Goal: Task Accomplishment & Management: Manage account settings

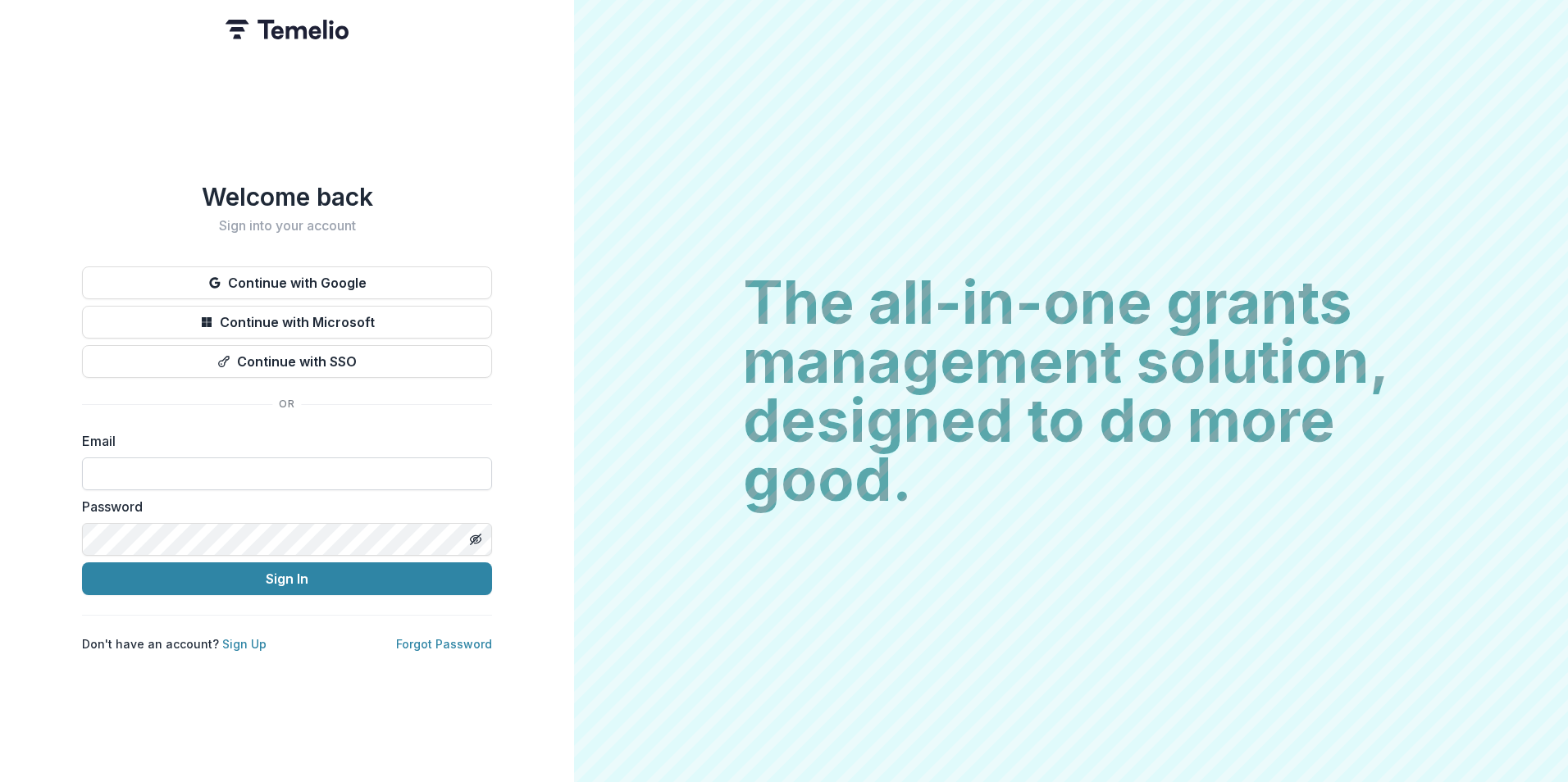
click at [156, 469] on input at bounding box center [287, 474] width 410 height 33
type input "**********"
click at [478, 535] on icon "Toggle password visibility" at bounding box center [475, 539] width 13 height 13
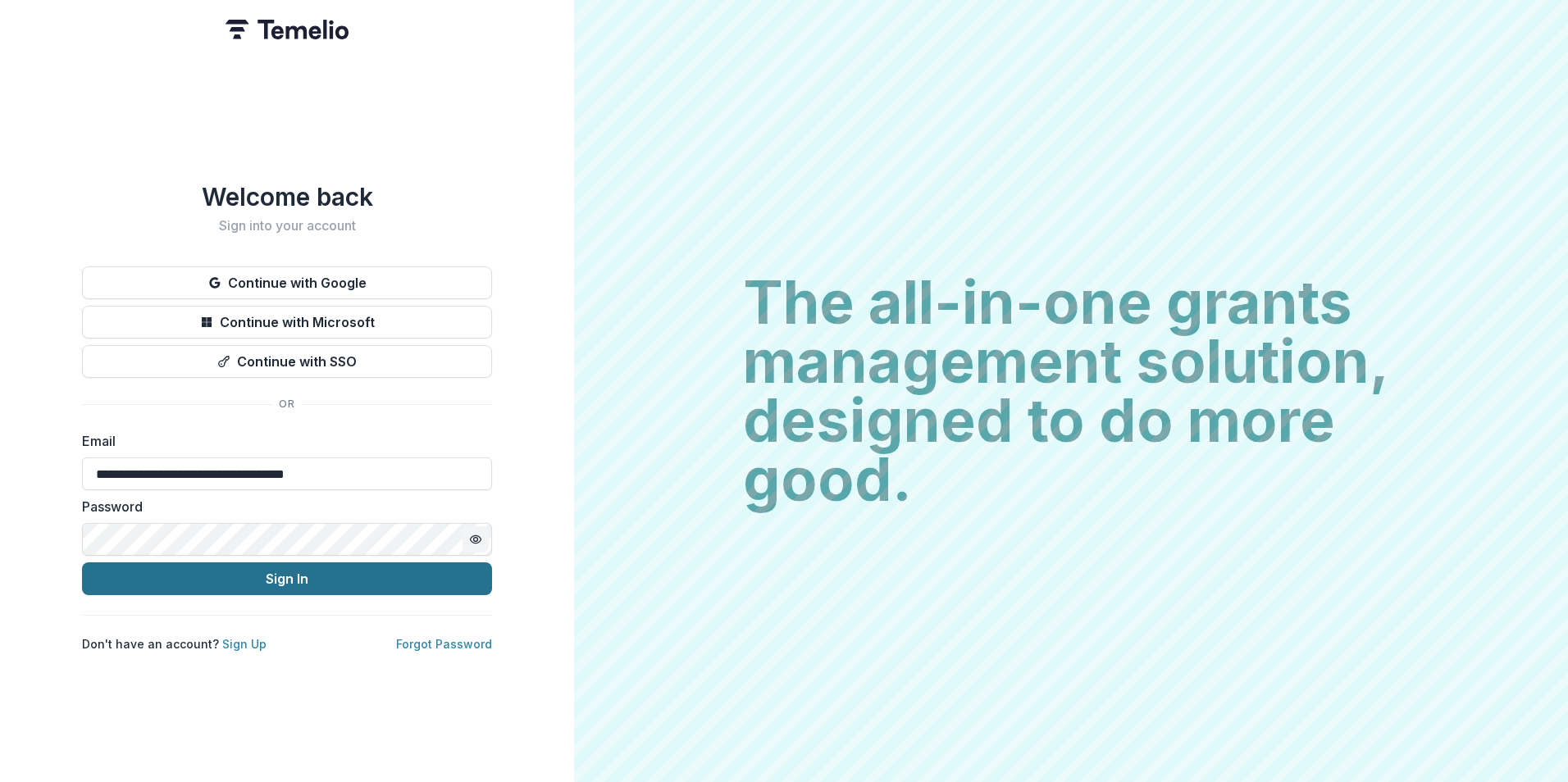
click at [352, 573] on button "Sign In" at bounding box center [287, 579] width 410 height 33
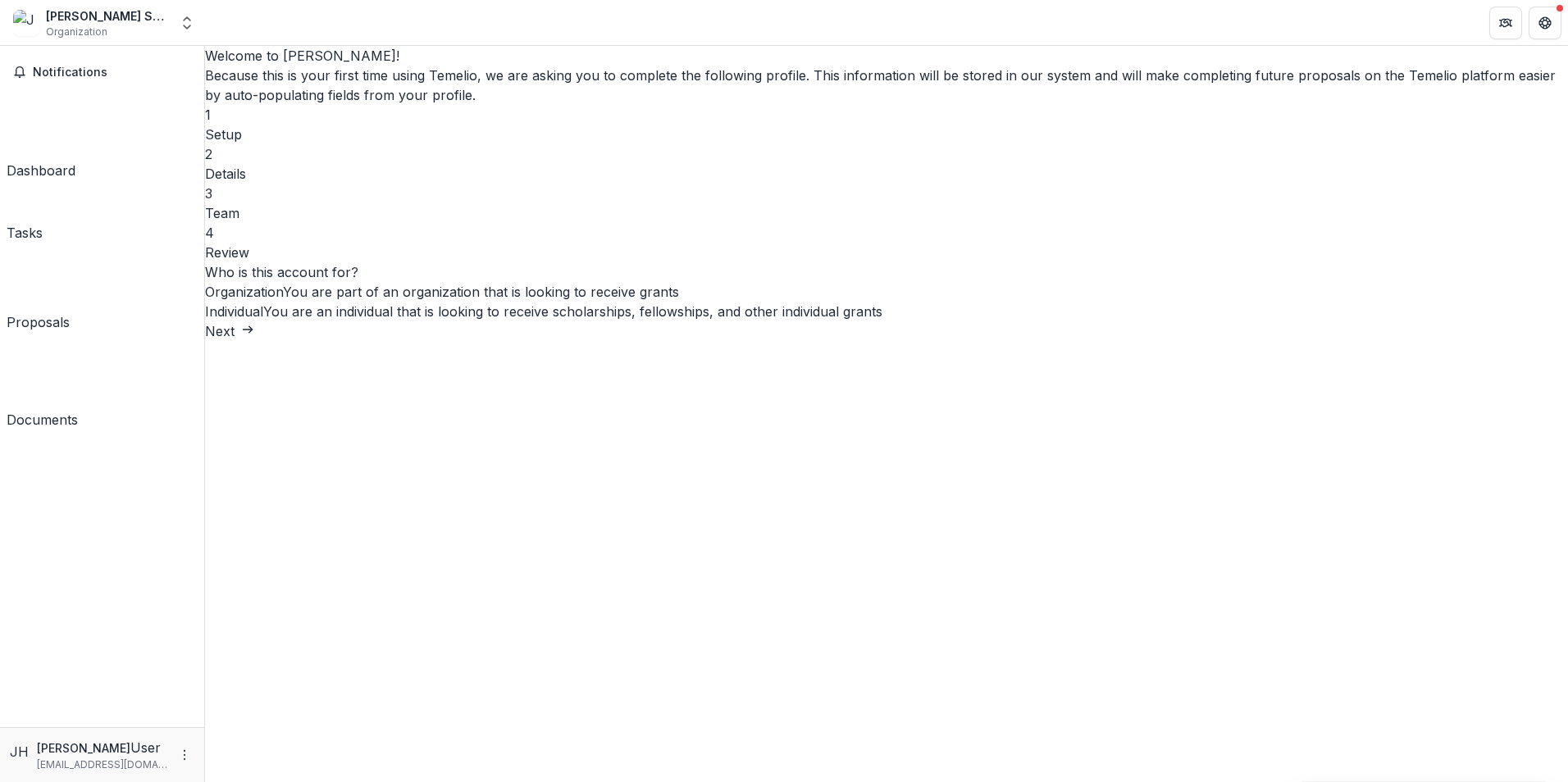
click at [254, 341] on button "Next" at bounding box center [229, 331] width 49 height 20
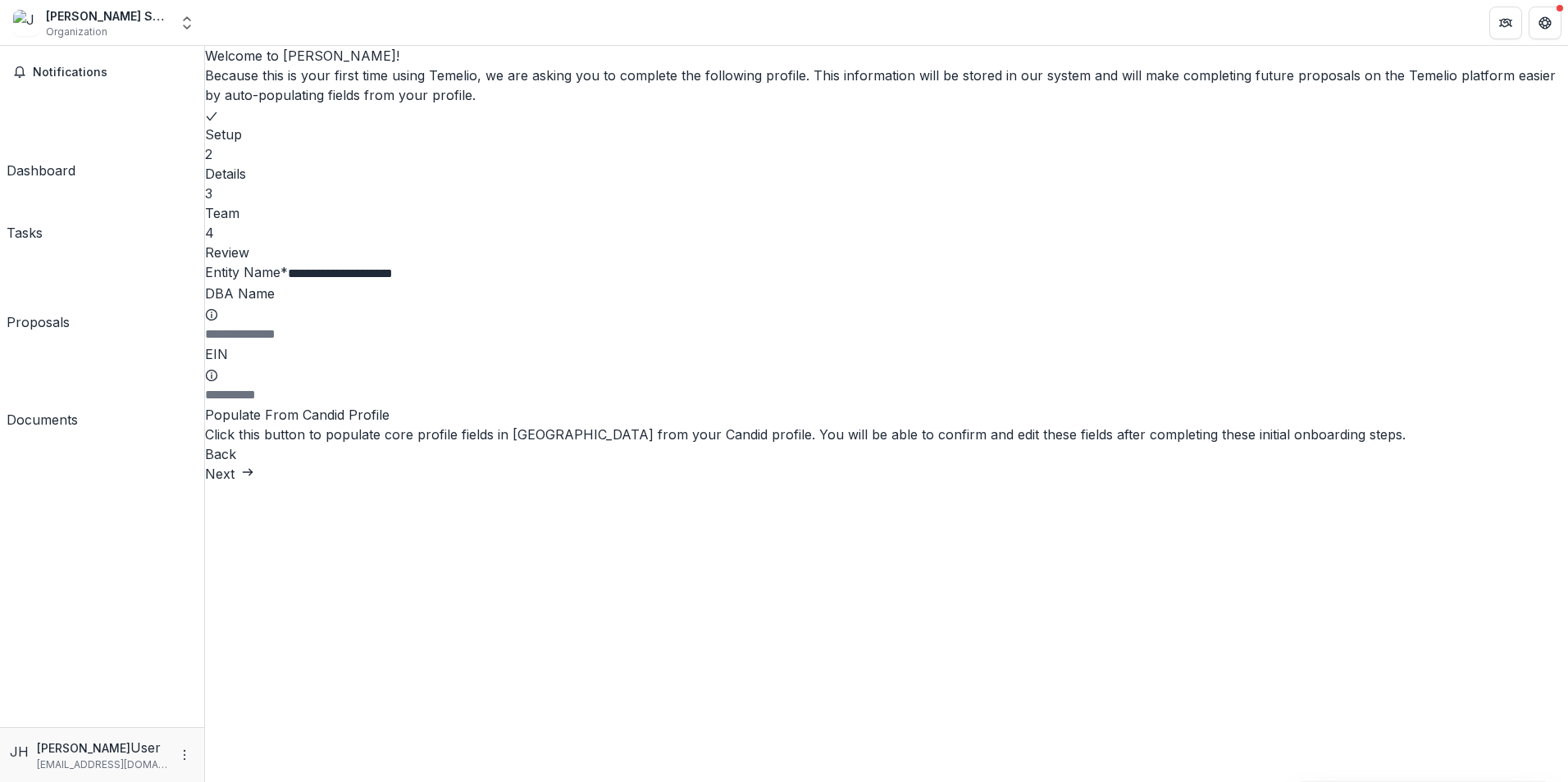
click at [254, 478] on icon "submit" at bounding box center [247, 471] width 13 height 13
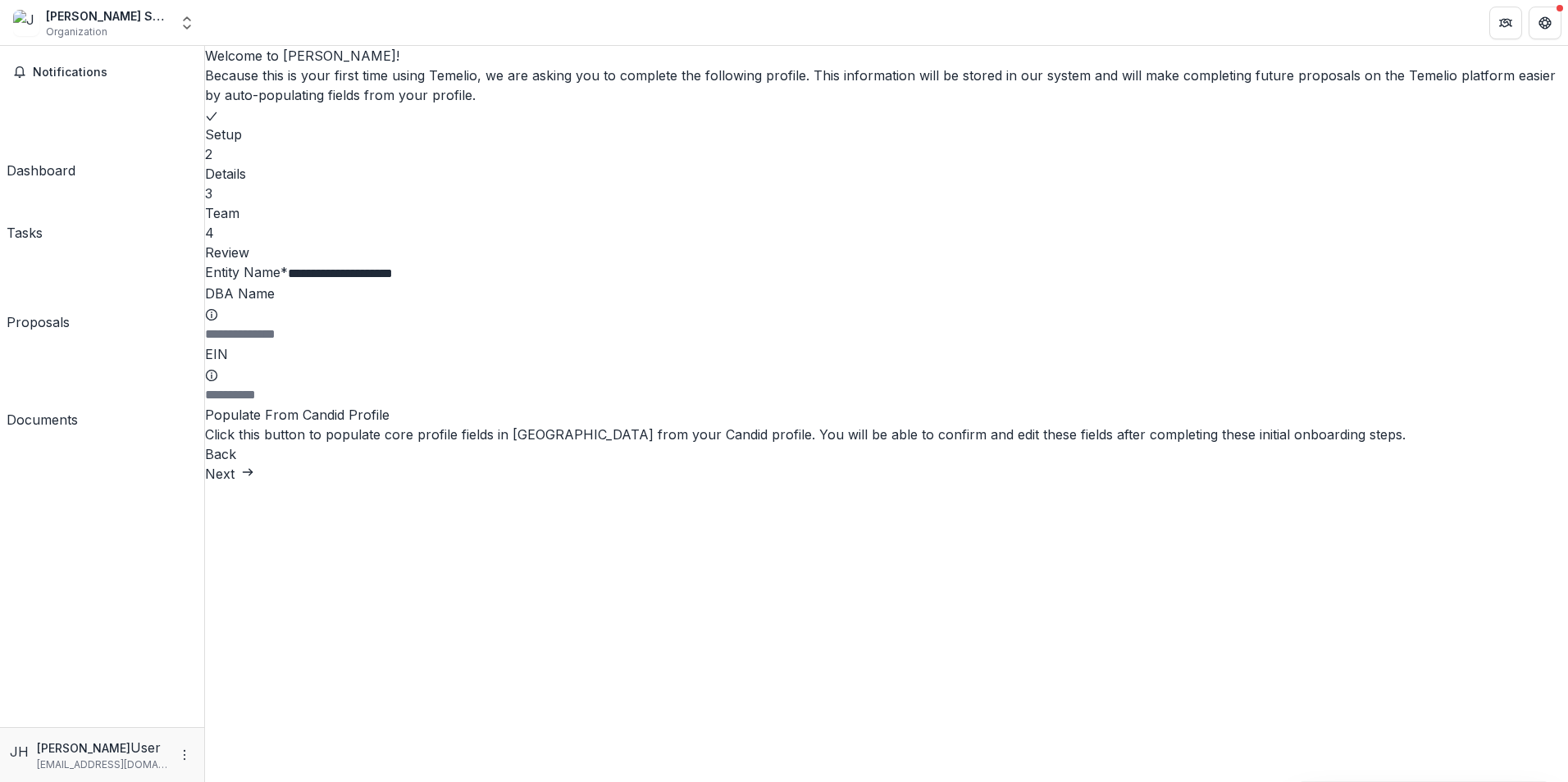
click at [254, 483] on button "Next" at bounding box center [229, 473] width 49 height 20
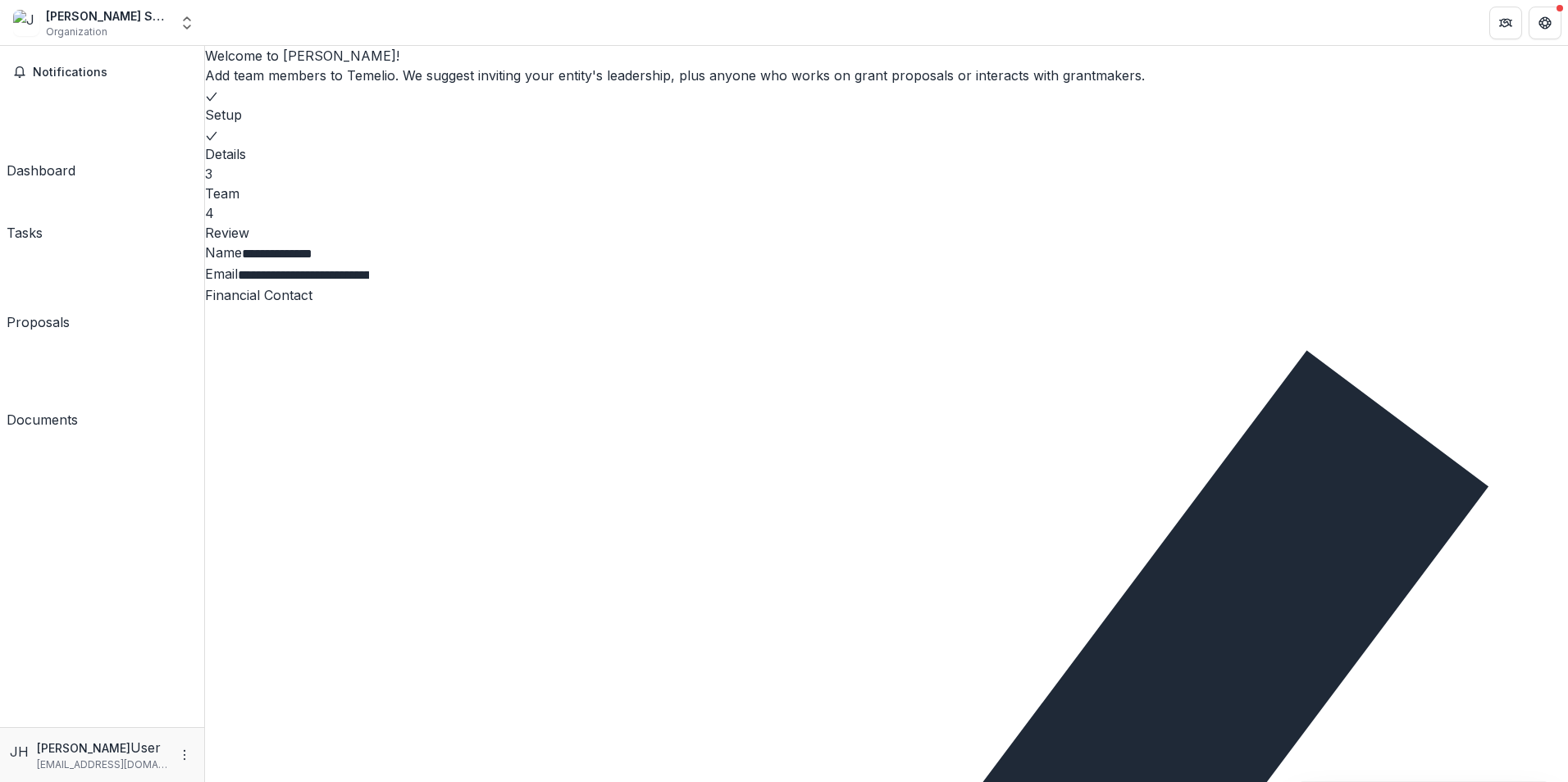
click at [1282, 685] on div "**********" at bounding box center [886, 782] width 1363 height 1473
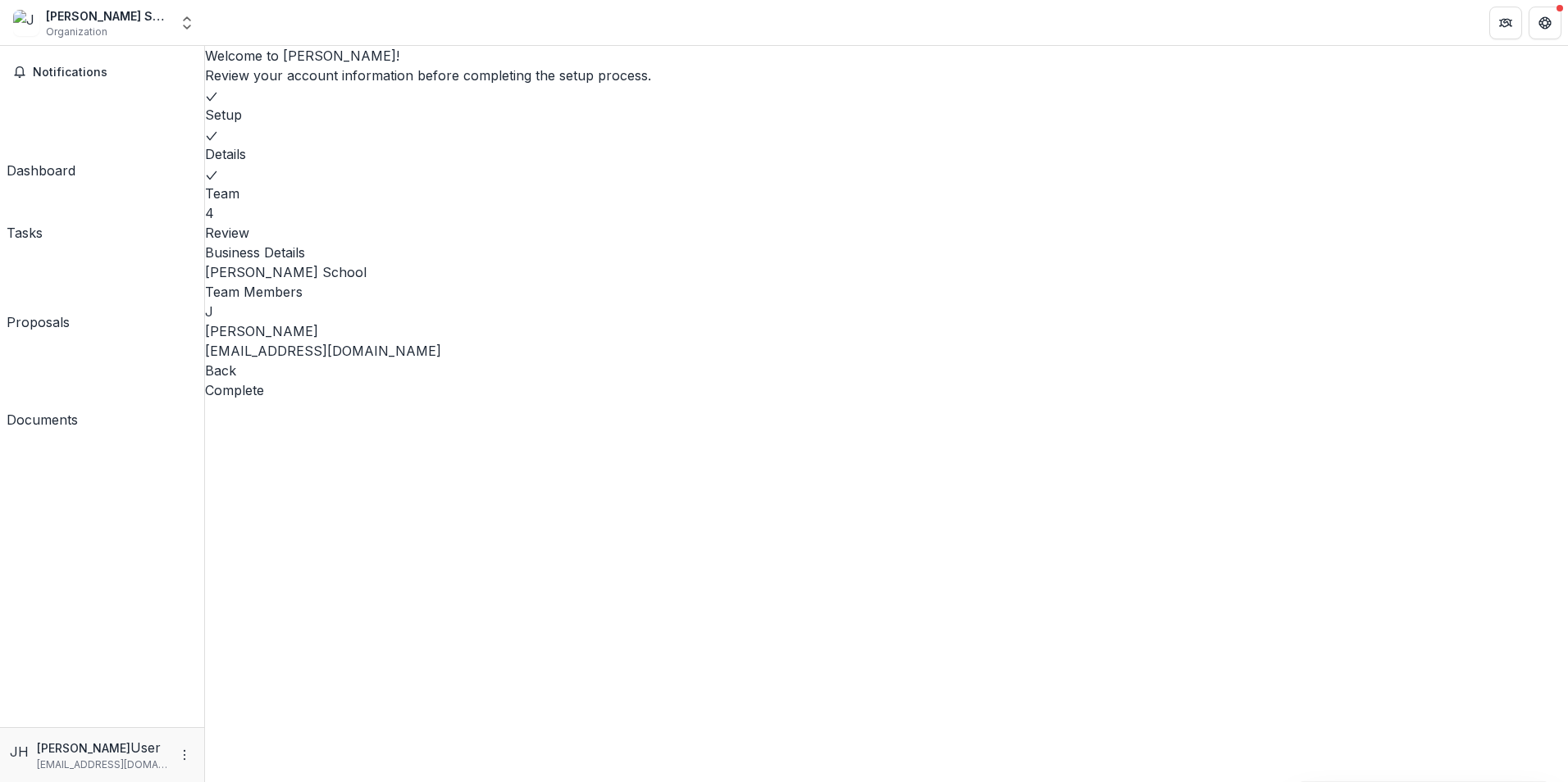
click at [264, 400] on button "Complete" at bounding box center [234, 390] width 59 height 20
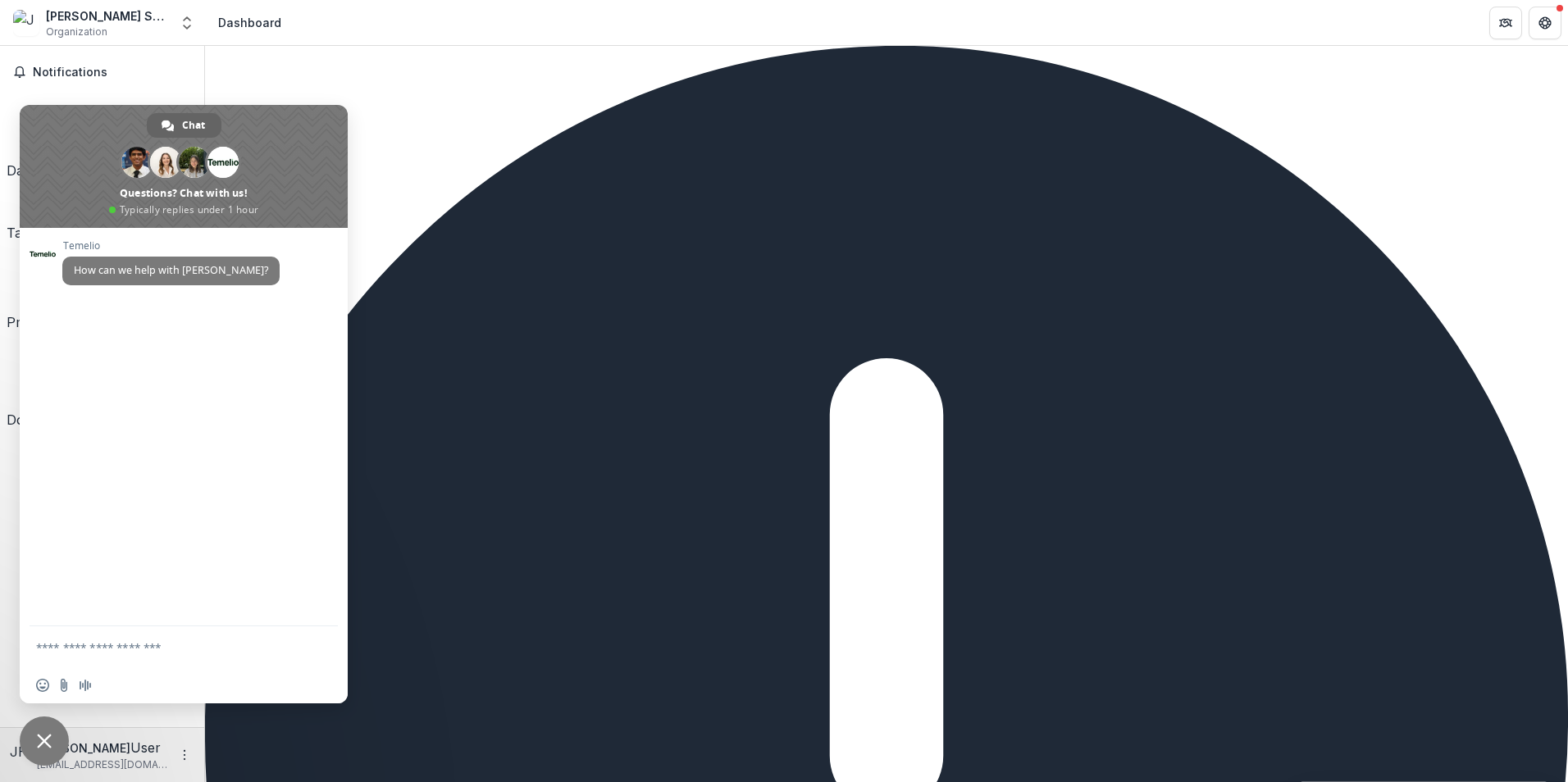
click at [44, 739] on span "Close chat" at bounding box center [44, 741] width 15 height 15
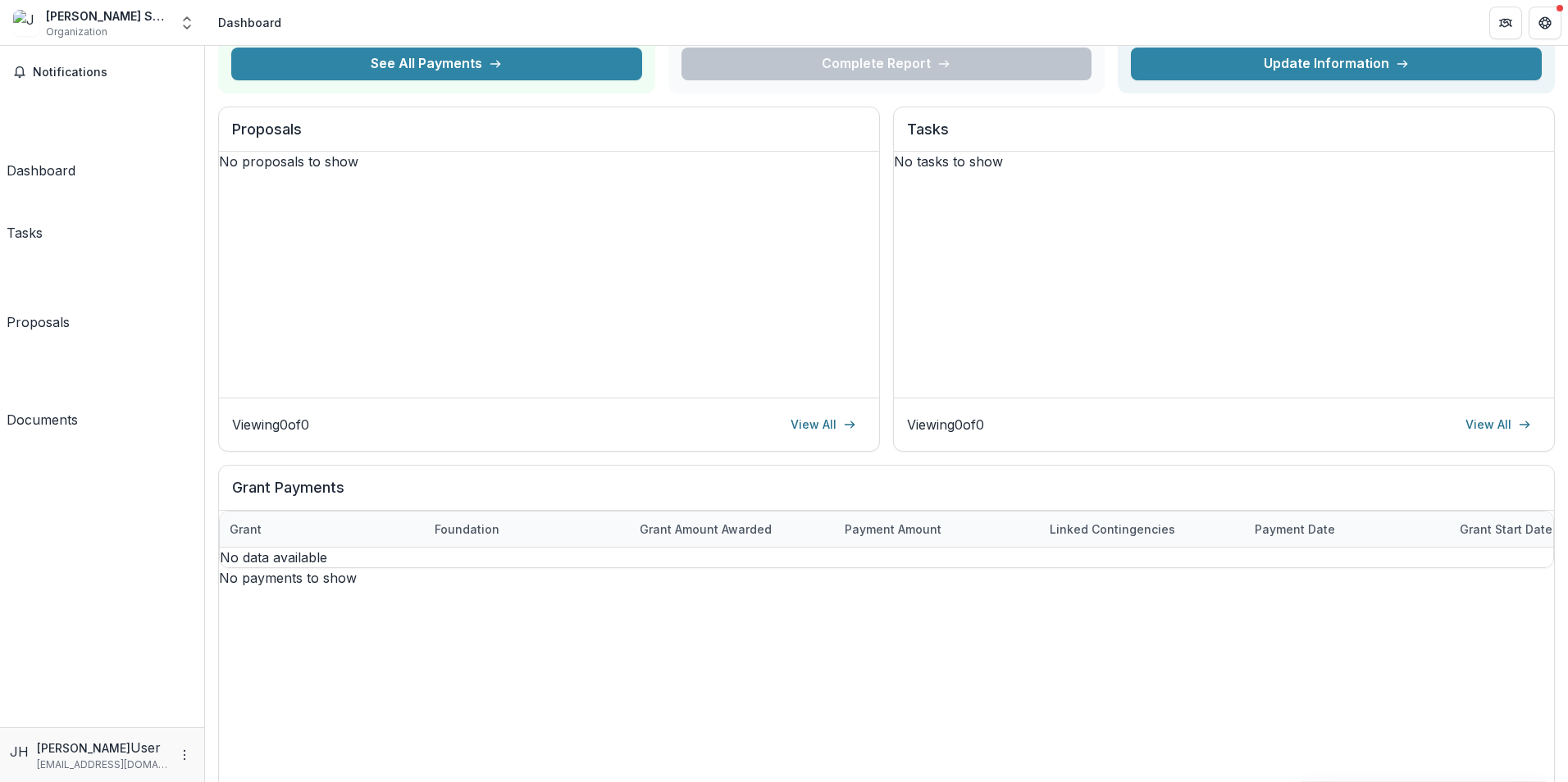
scroll to position [246, 0]
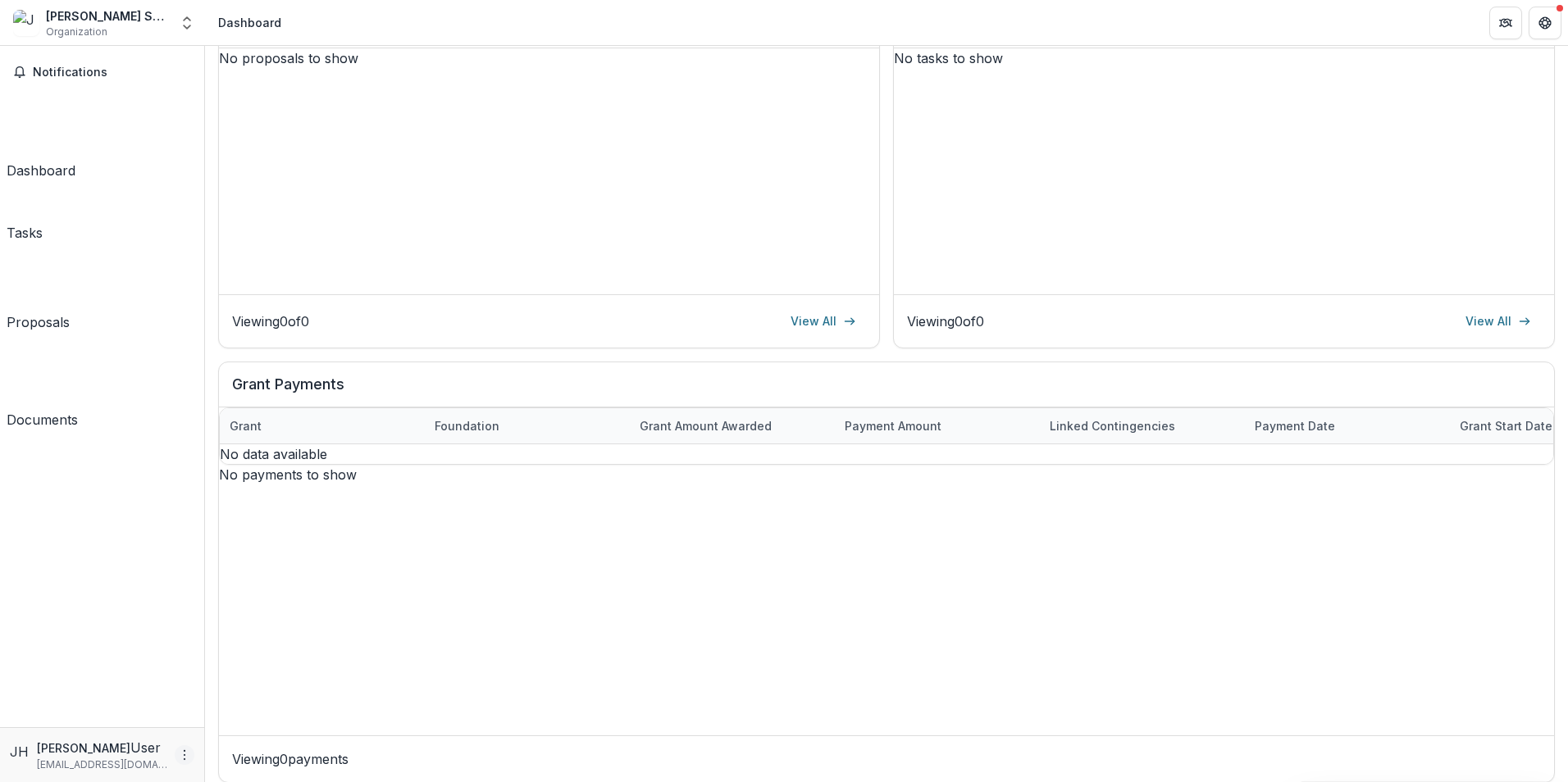
click at [183, 755] on icon "More" at bounding box center [184, 754] width 13 height 13
click at [209, 598] on div "Dashboard Total Awarded $0.00 See All Payments Next Report No upcoming report U…" at bounding box center [886, 299] width 1363 height 996
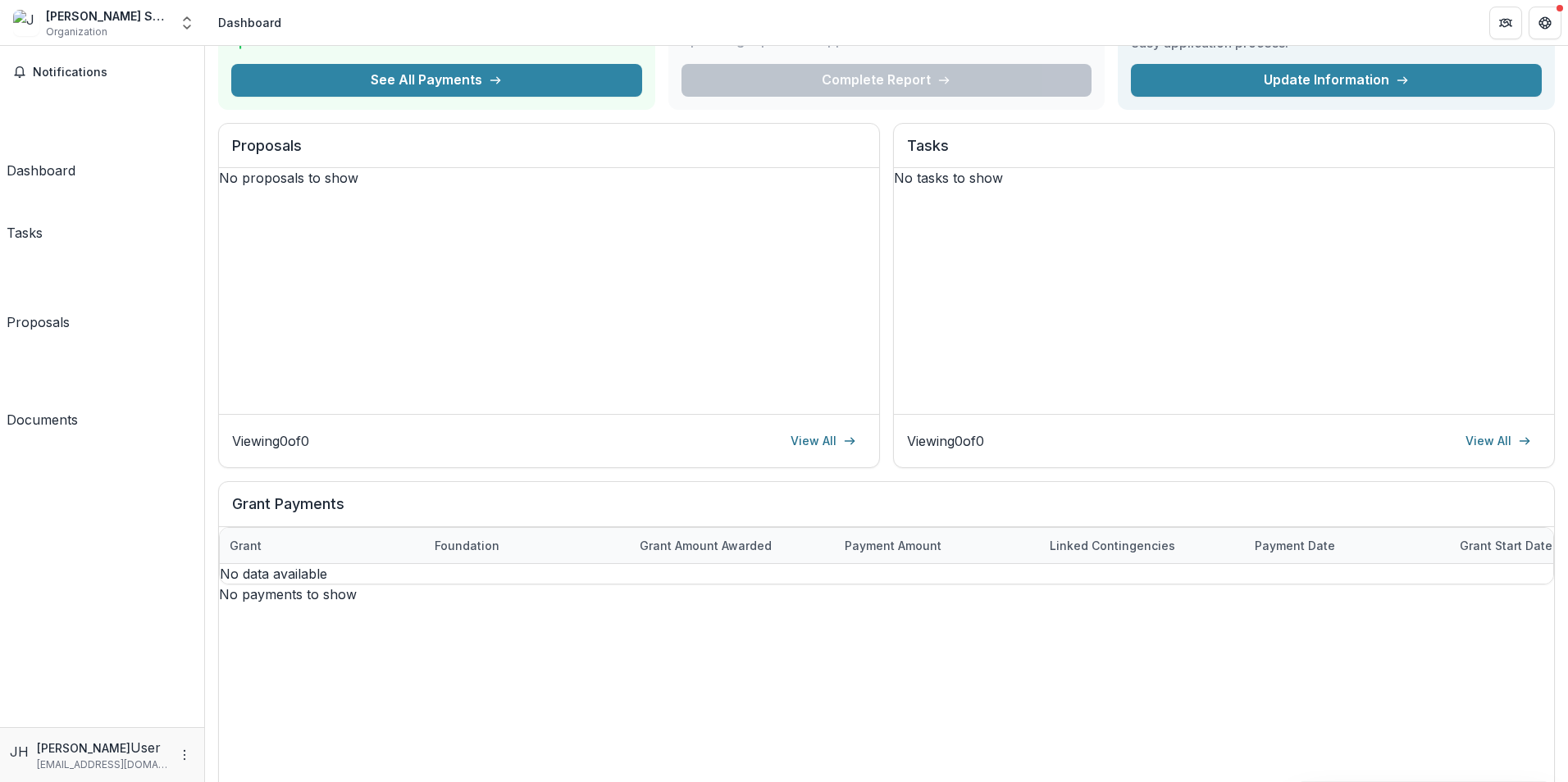
scroll to position [0, 0]
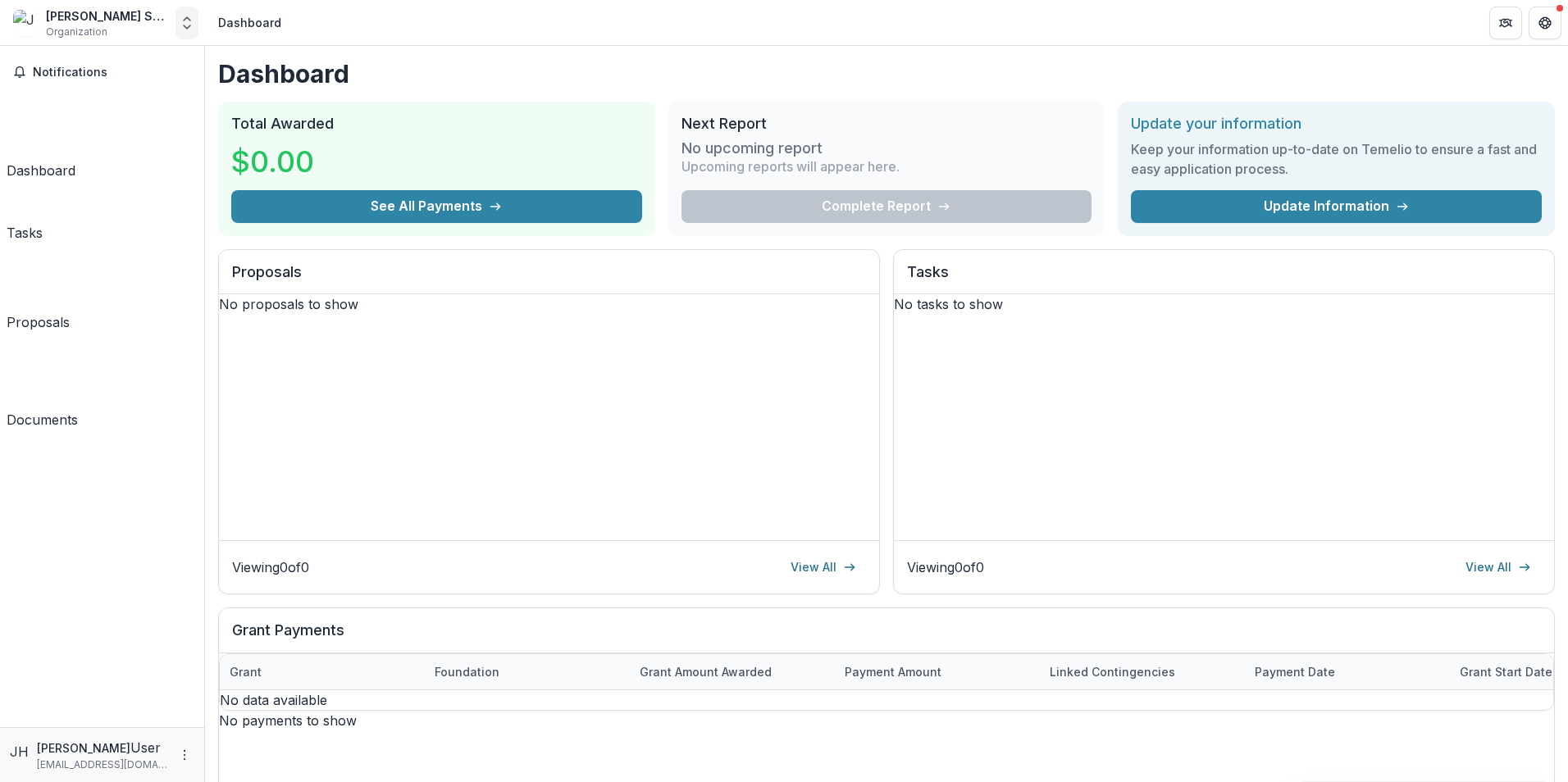
click at [182, 27] on icon "Open entity switcher" at bounding box center [187, 22] width 16 height 16
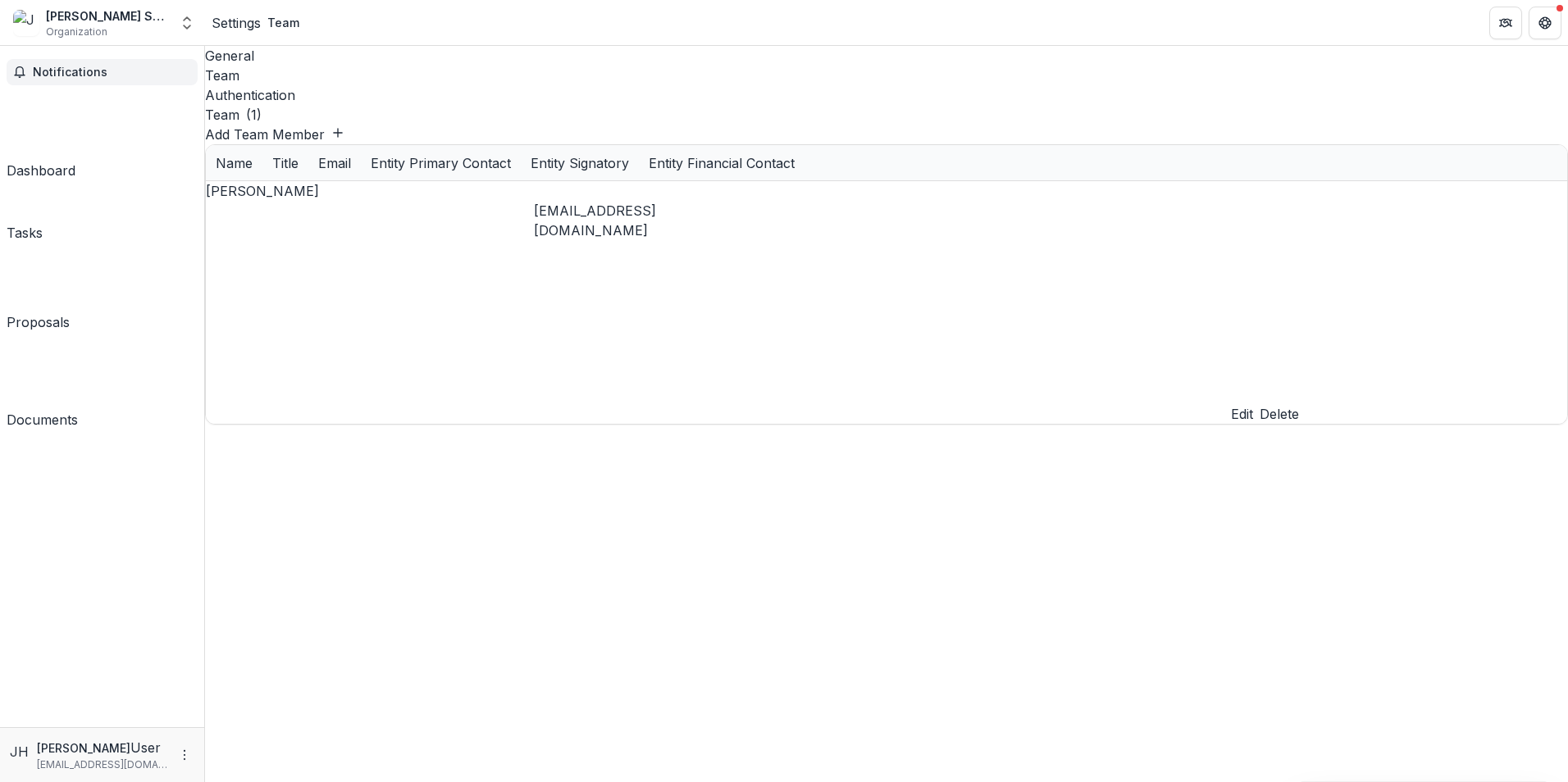
click at [46, 77] on span "Notifications" at bounding box center [112, 72] width 158 height 14
click at [47, 161] on div "Dashboard" at bounding box center [41, 170] width 69 height 20
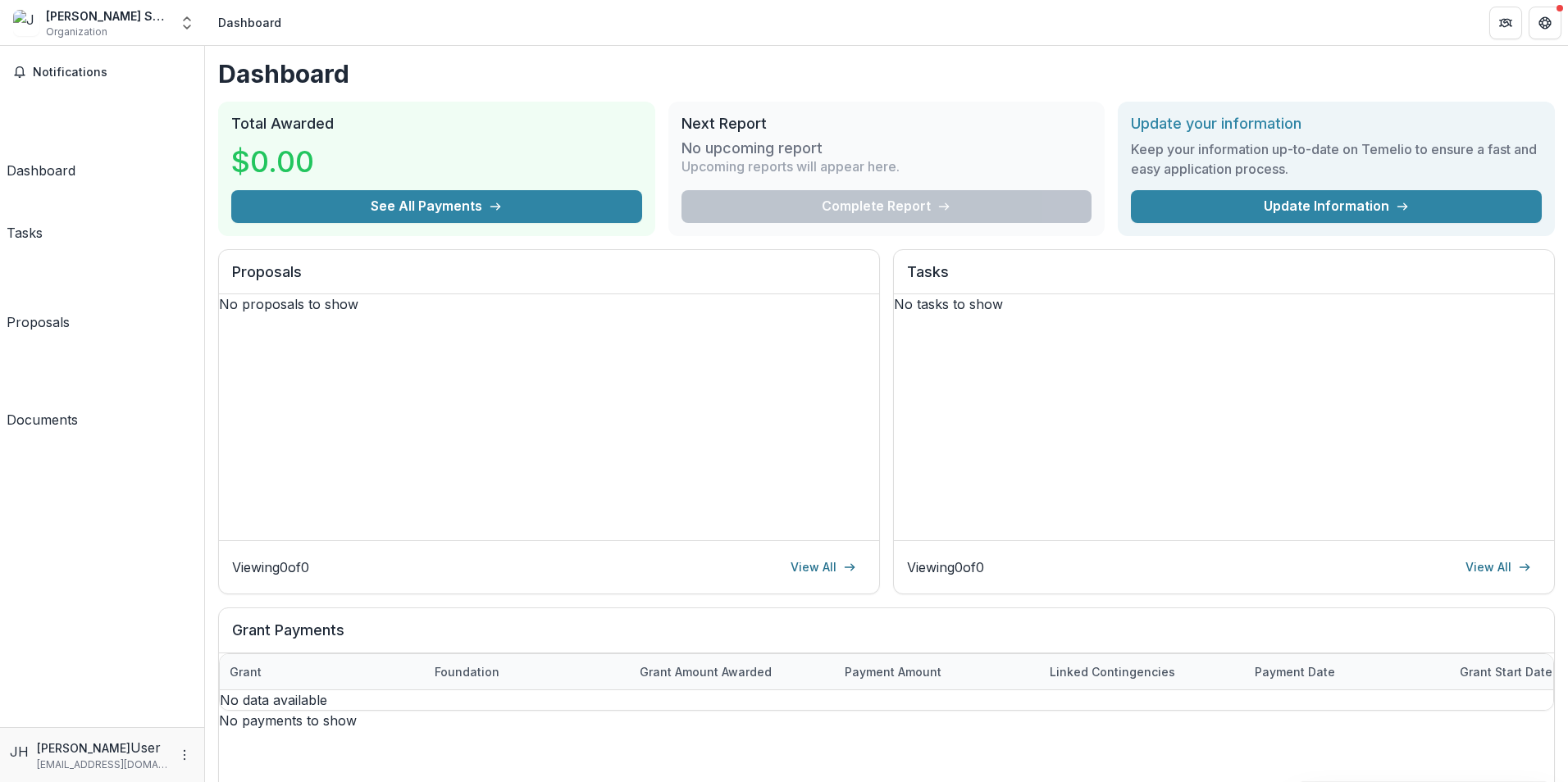
click at [43, 223] on div "Tasks" at bounding box center [25, 232] width 36 height 20
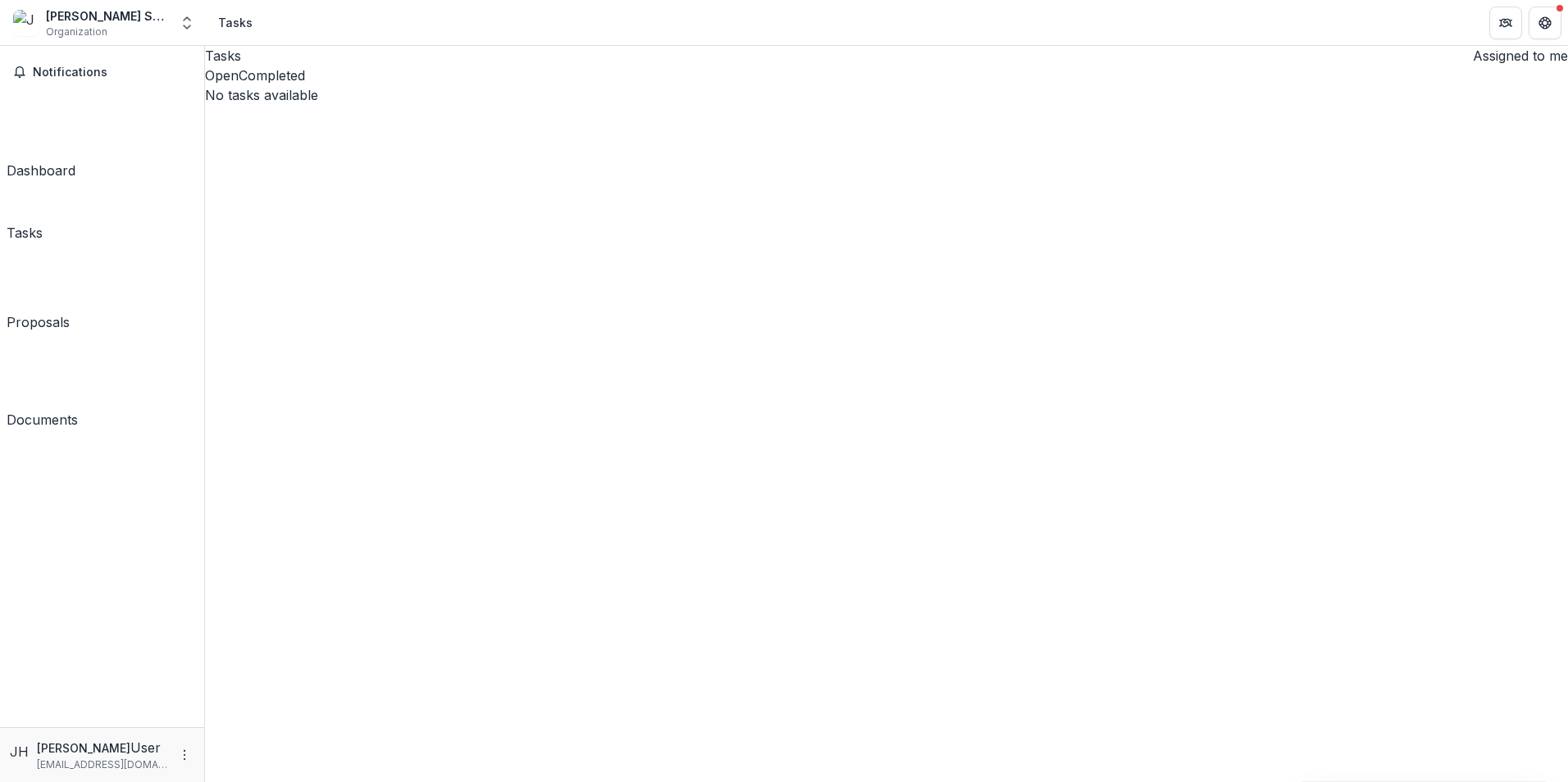
click at [53, 312] on div "Proposals" at bounding box center [38, 322] width 63 height 20
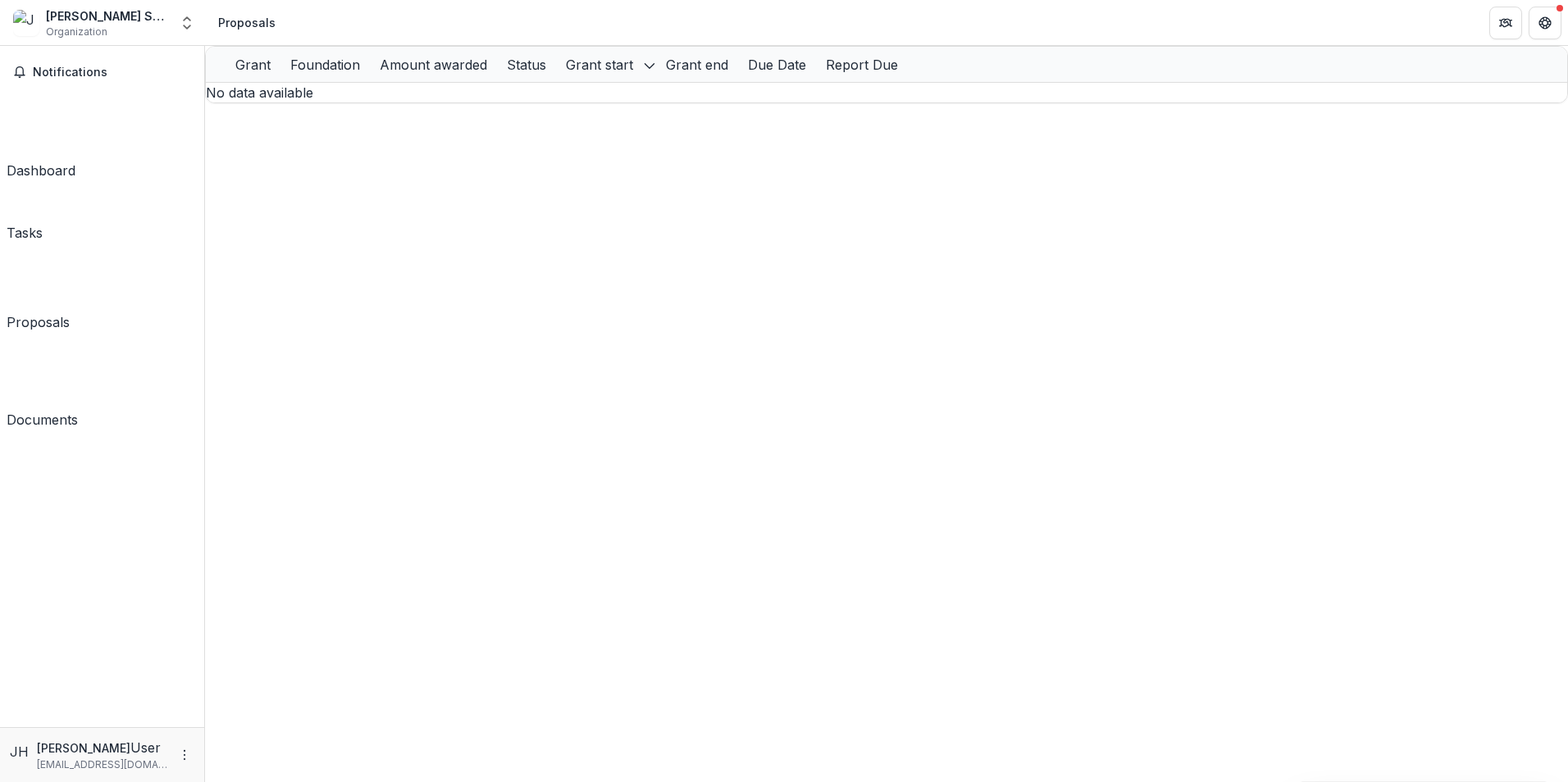
click at [52, 409] on div "Documents" at bounding box center [42, 419] width 71 height 20
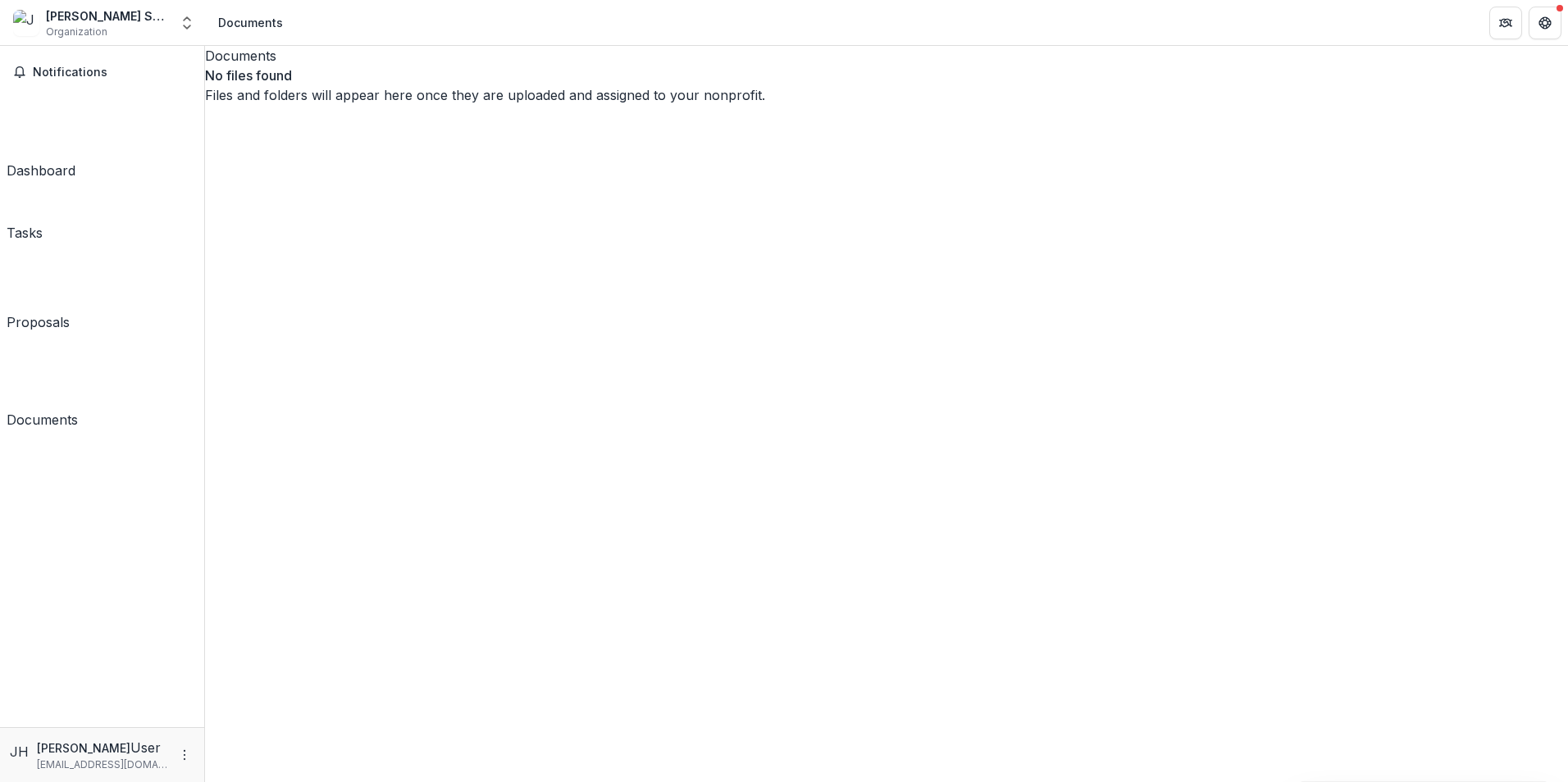
click at [40, 161] on div "Dashboard" at bounding box center [41, 170] width 69 height 20
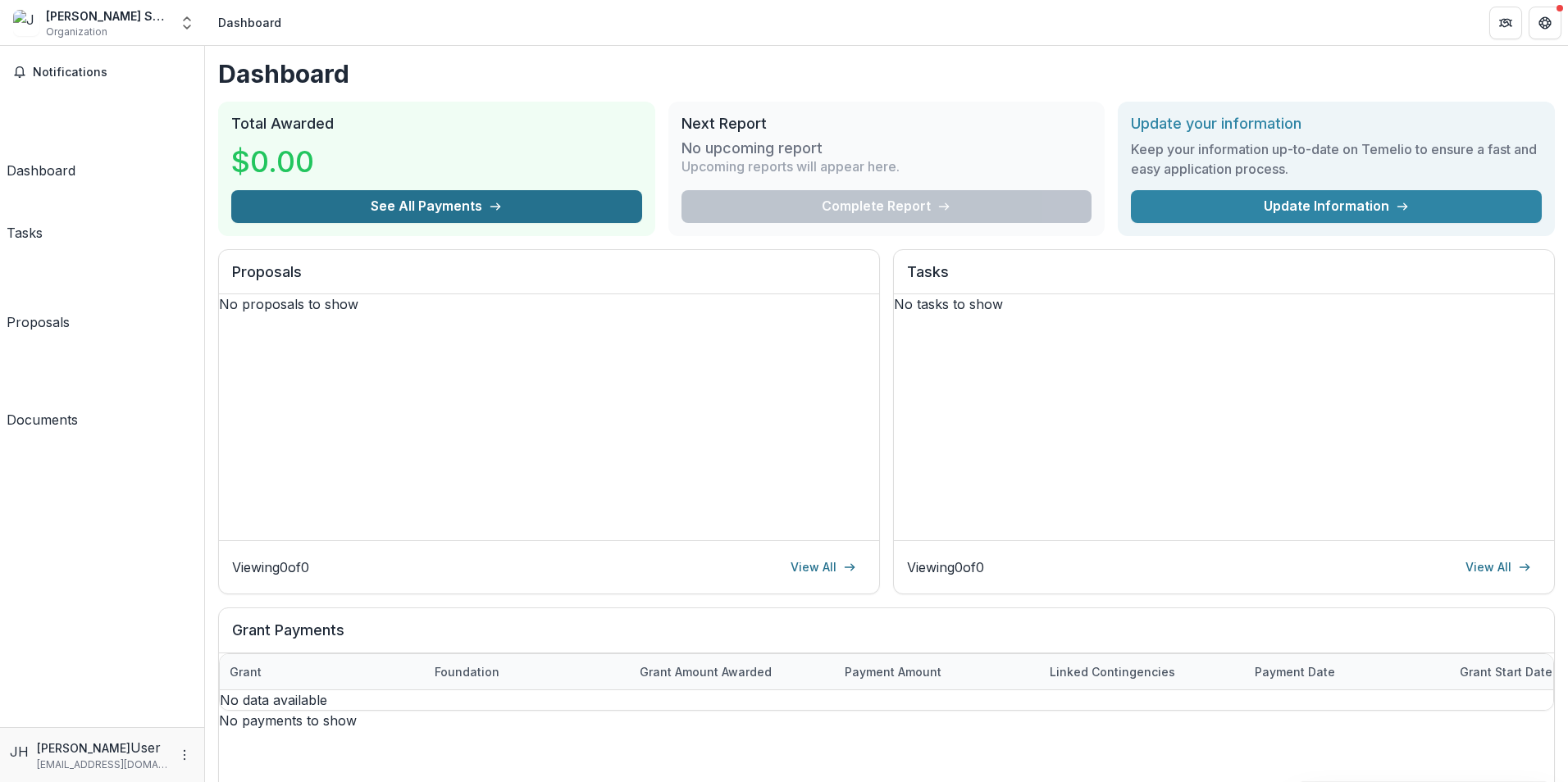
click at [422, 206] on button "See All Payments" at bounding box center [436, 206] width 411 height 33
click at [835, 210] on div "Complete Report" at bounding box center [886, 206] width 411 height 33
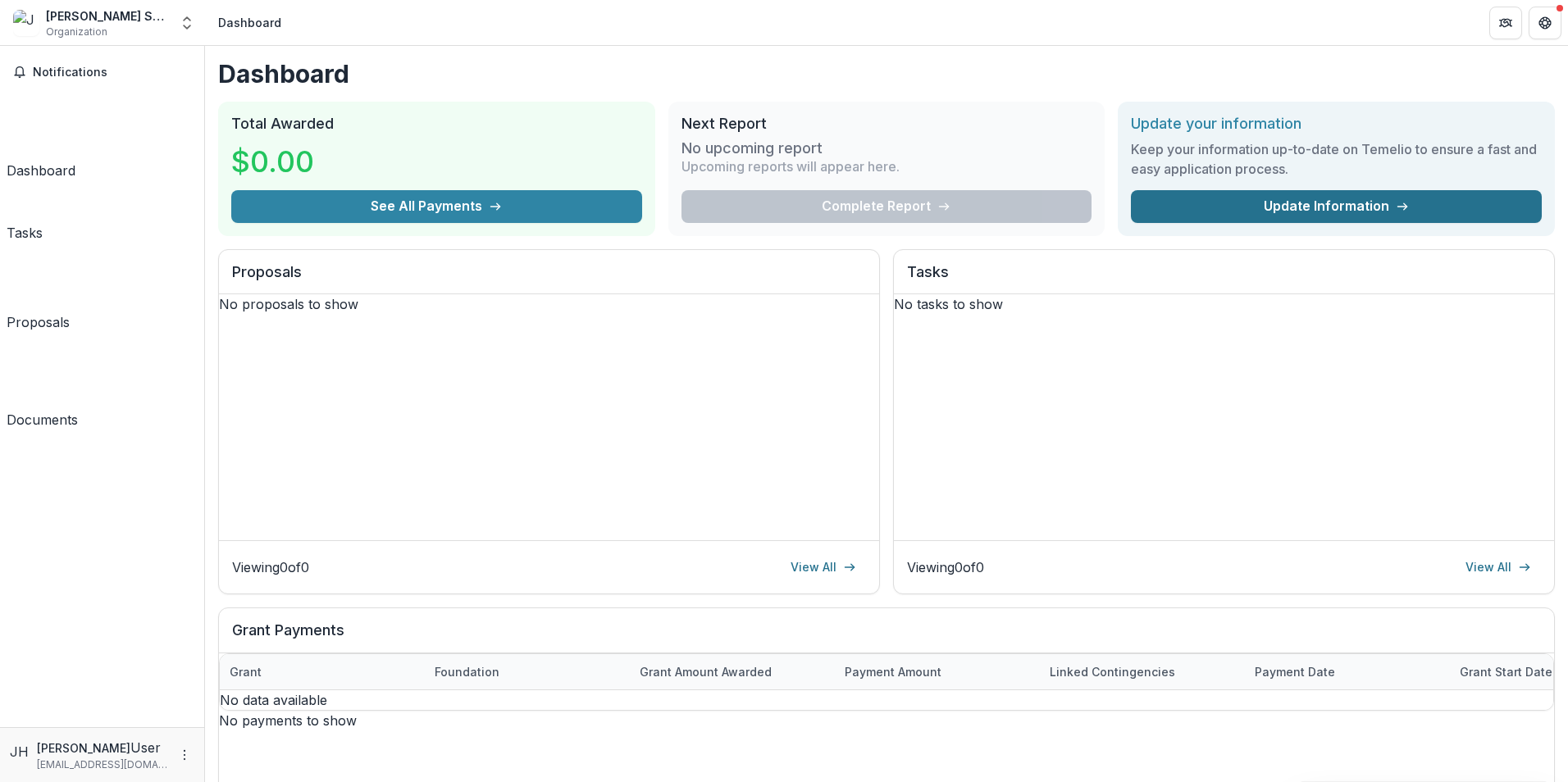
click at [1295, 204] on link "Update Information" at bounding box center [1336, 206] width 411 height 33
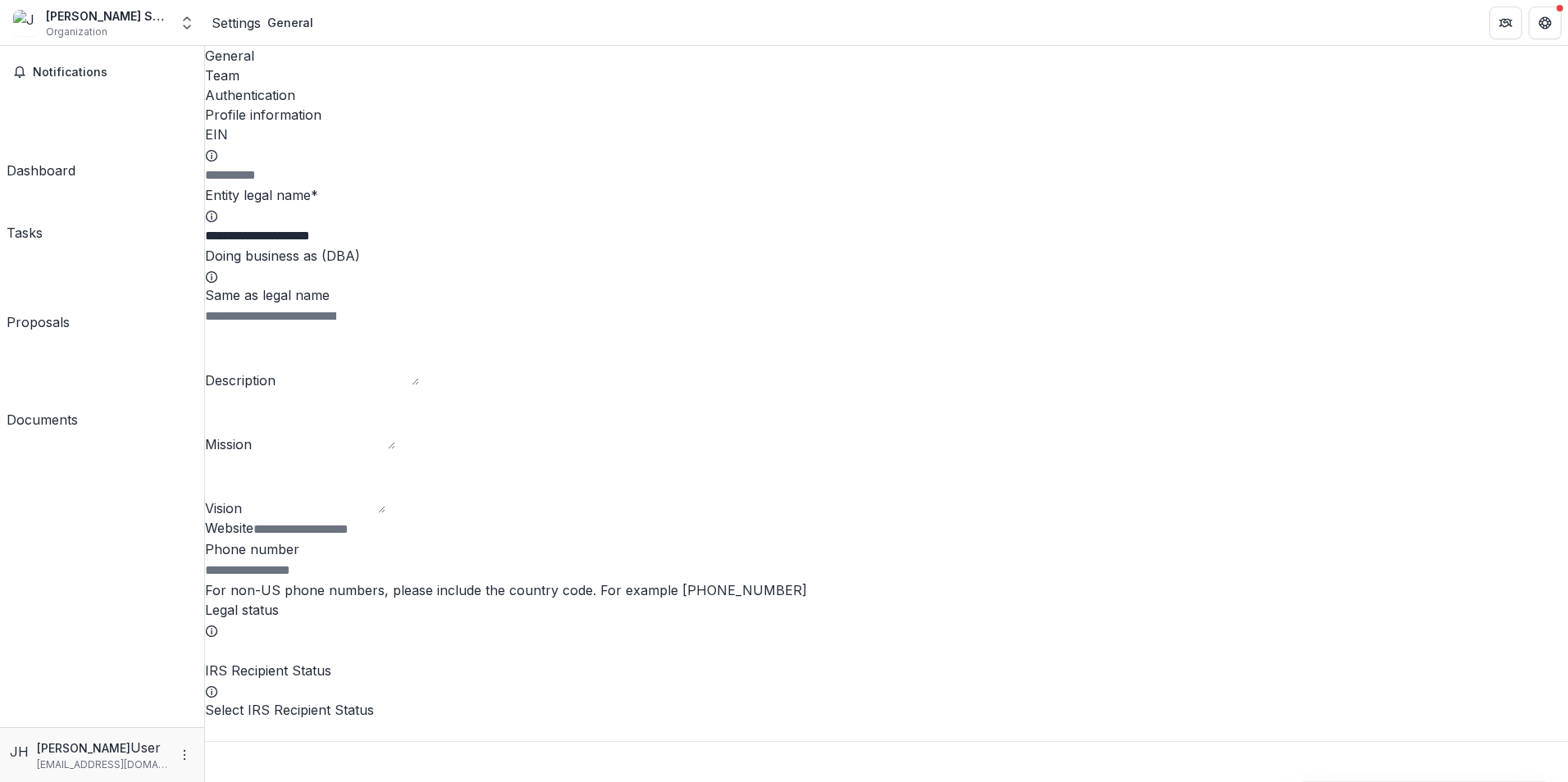
click at [44, 161] on div "Dashboard" at bounding box center [41, 170] width 69 height 20
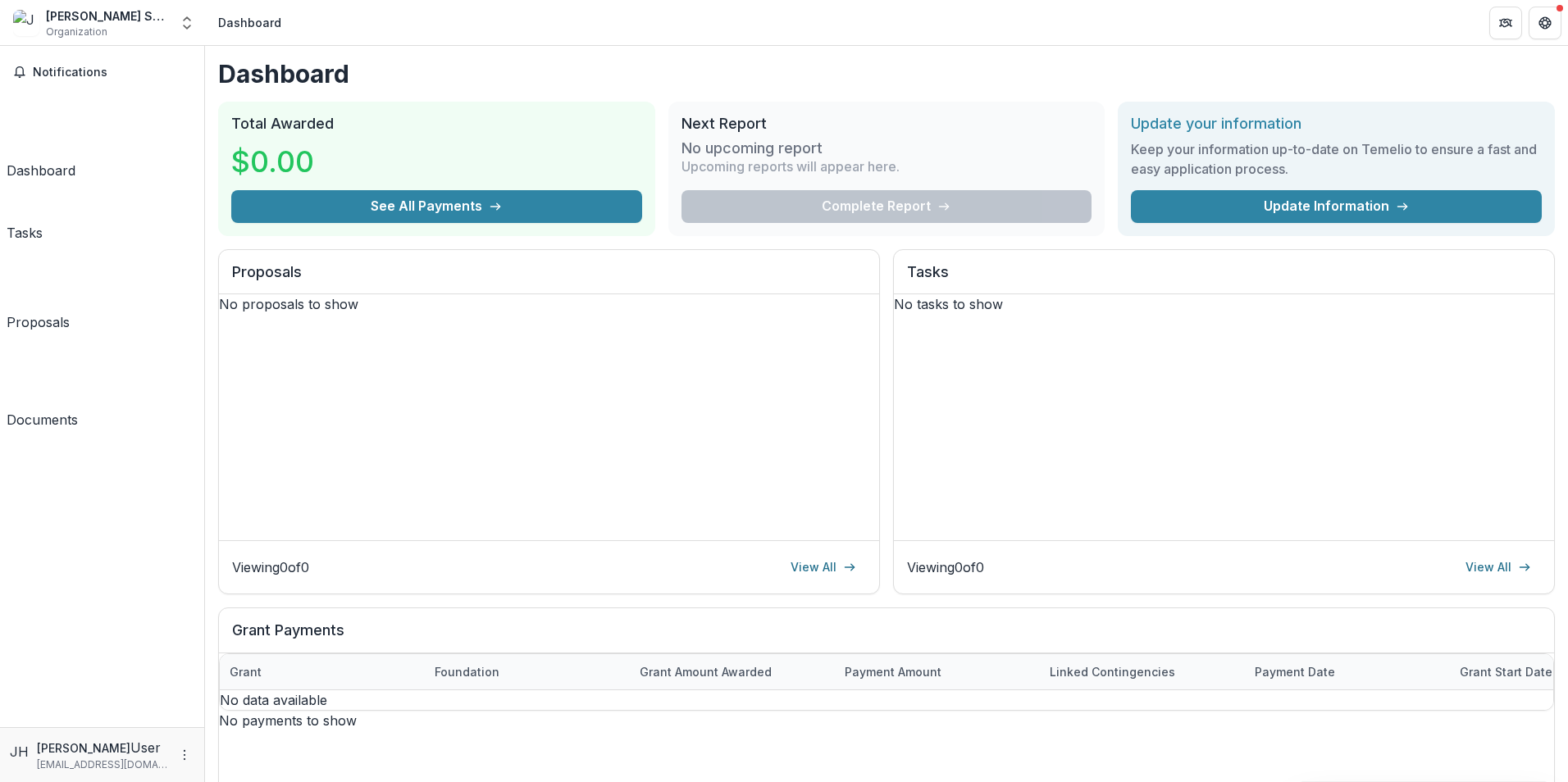
click at [207, 338] on div "Dashboard Total Awarded $0.00 See All Payments Next Report No upcoming report U…" at bounding box center [886, 544] width 1363 height 996
click at [465, 314] on div "No proposals to show" at bounding box center [548, 304] width 660 height 20
click at [520, 314] on p "No proposals to show" at bounding box center [548, 304] width 660 height 20
click at [43, 223] on div "Tasks" at bounding box center [25, 232] width 36 height 20
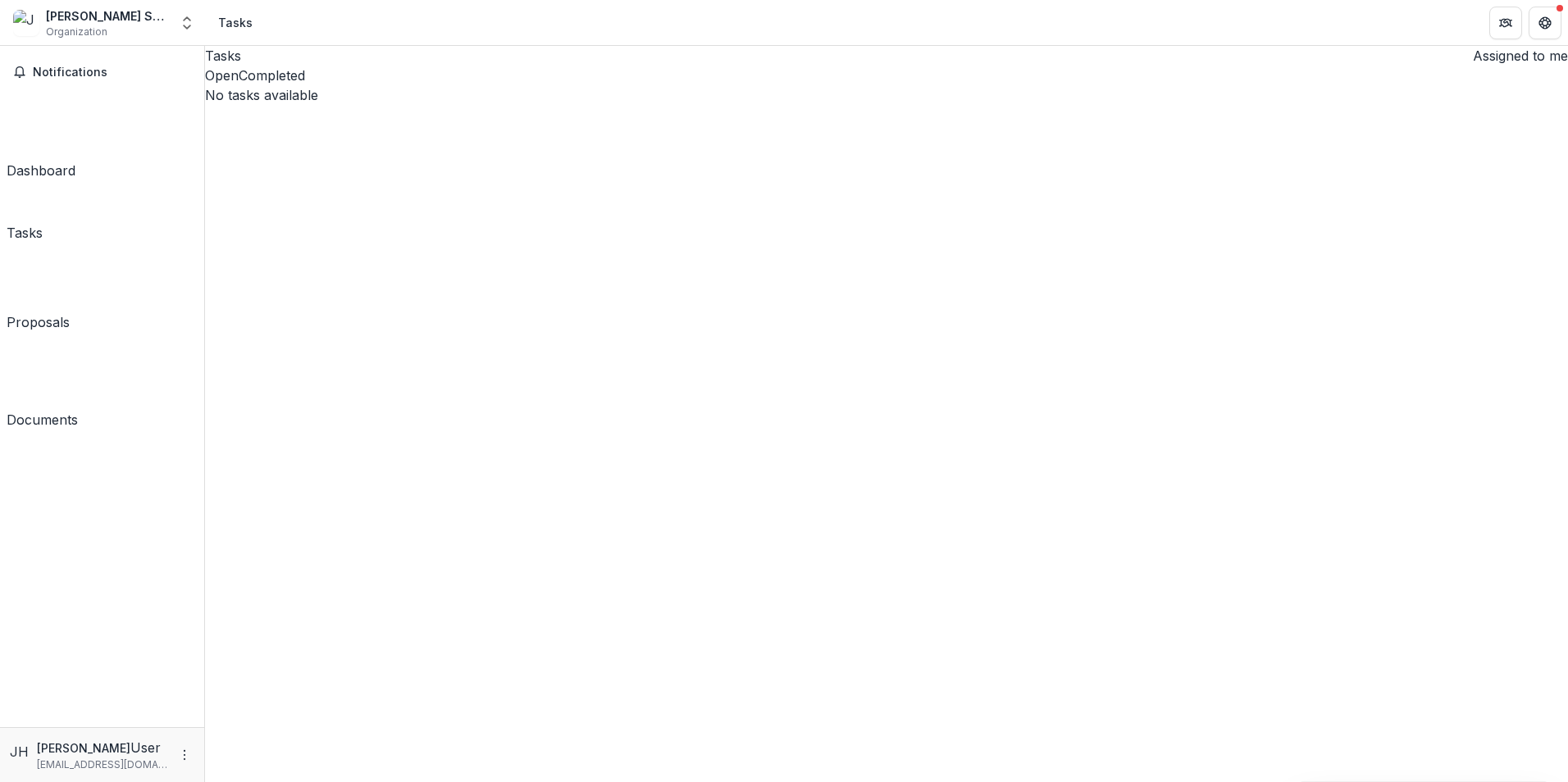
click at [238, 85] on button "Open" at bounding box center [221, 75] width 34 height 20
click at [74, 409] on div "Documents" at bounding box center [42, 419] width 71 height 20
click at [65, 312] on div "Proposals" at bounding box center [38, 322] width 63 height 20
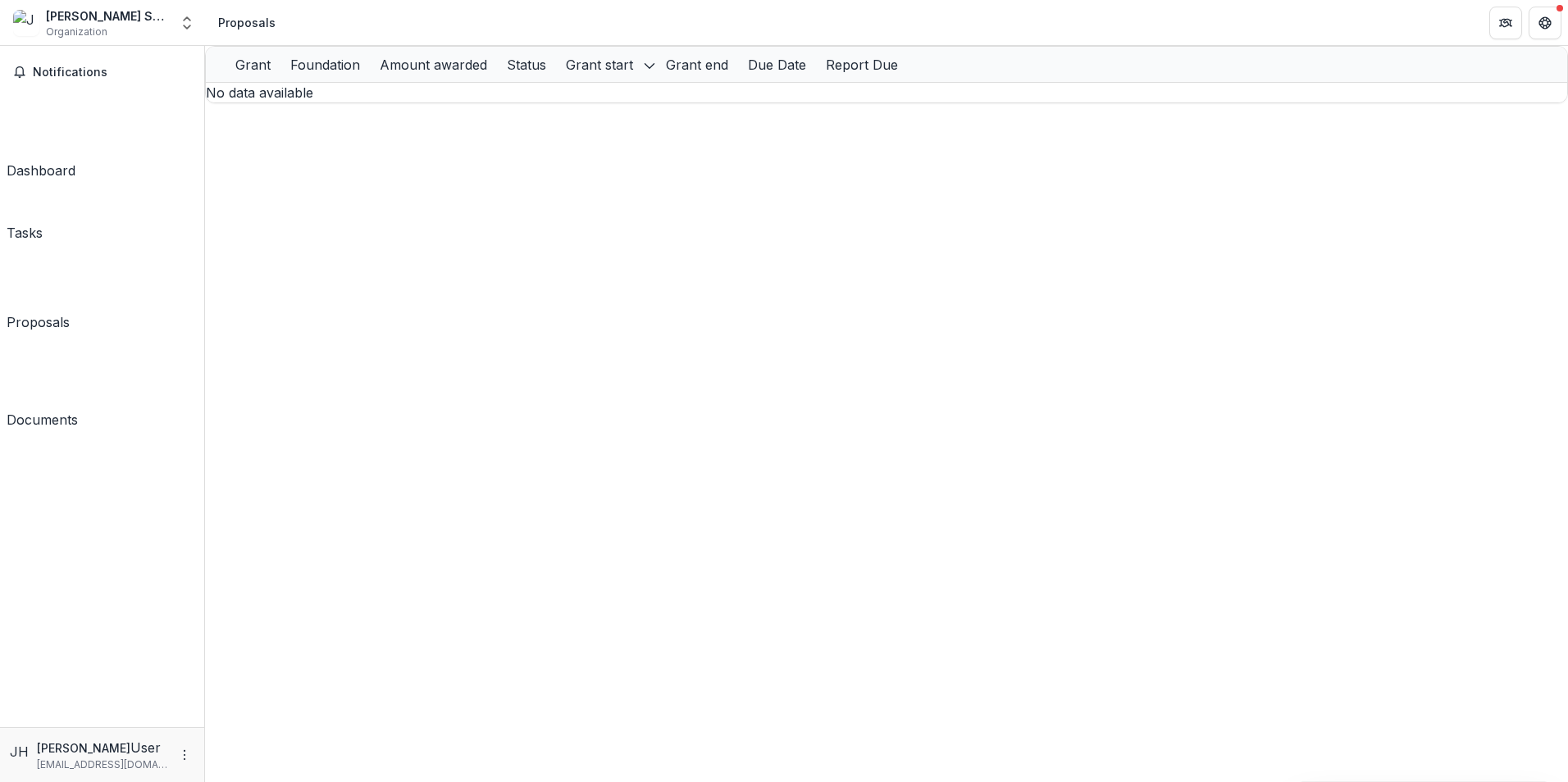
click at [43, 223] on div "Tasks" at bounding box center [25, 232] width 36 height 20
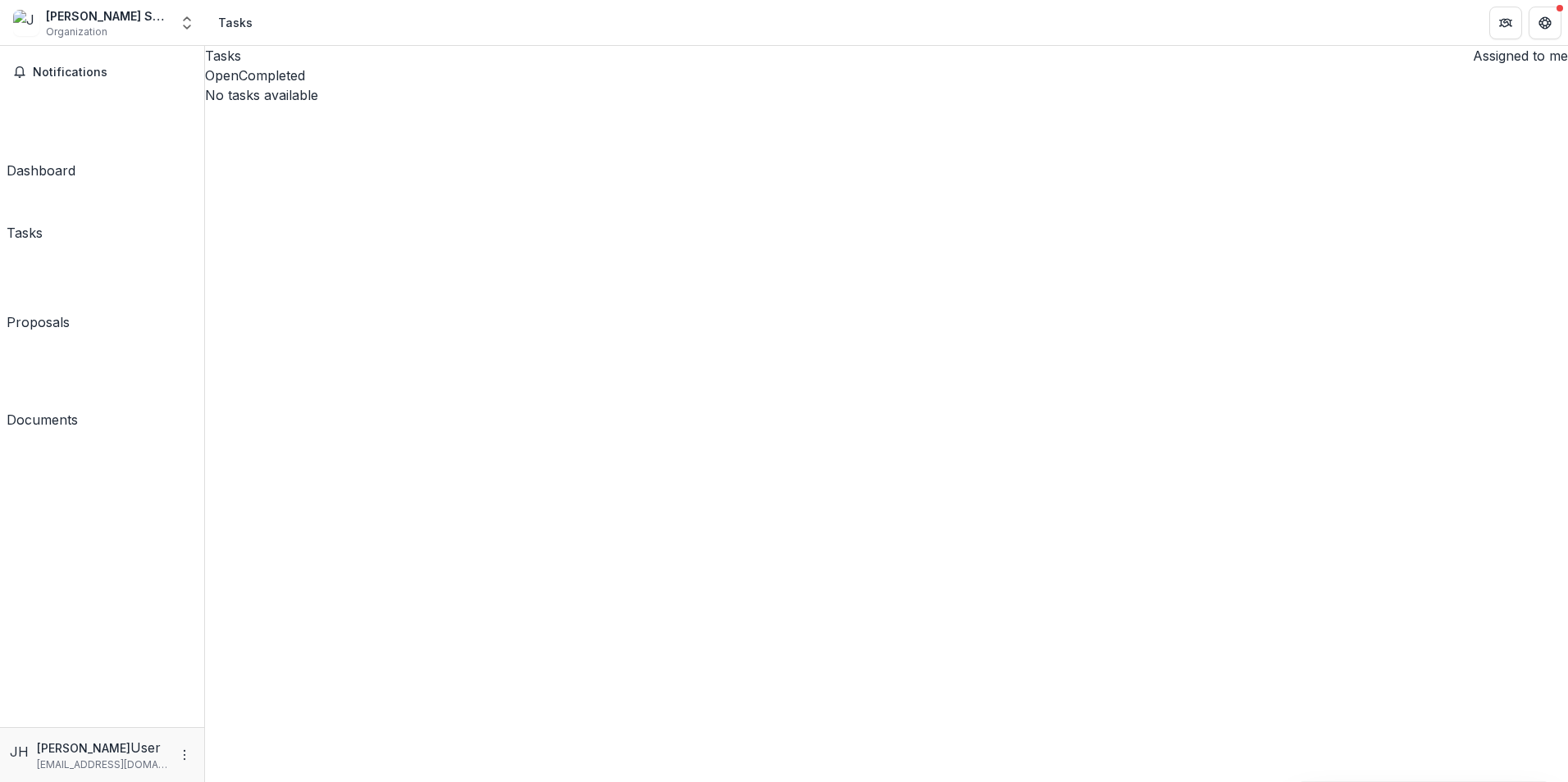
click at [238, 85] on button "Open" at bounding box center [221, 75] width 34 height 20
click at [44, 161] on div "Dashboard" at bounding box center [41, 170] width 69 height 20
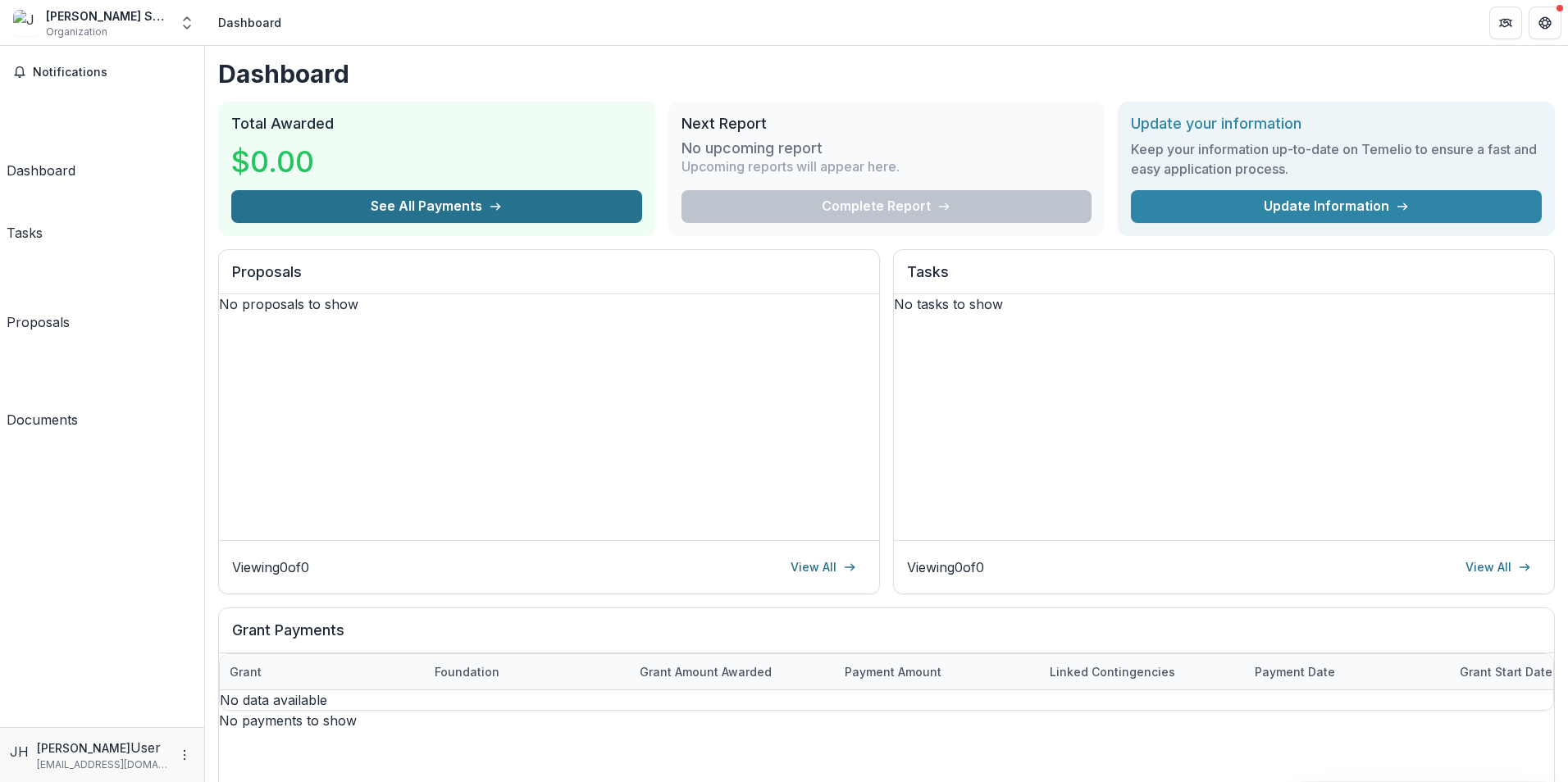
click at [435, 202] on button "See All Payments" at bounding box center [436, 206] width 411 height 33
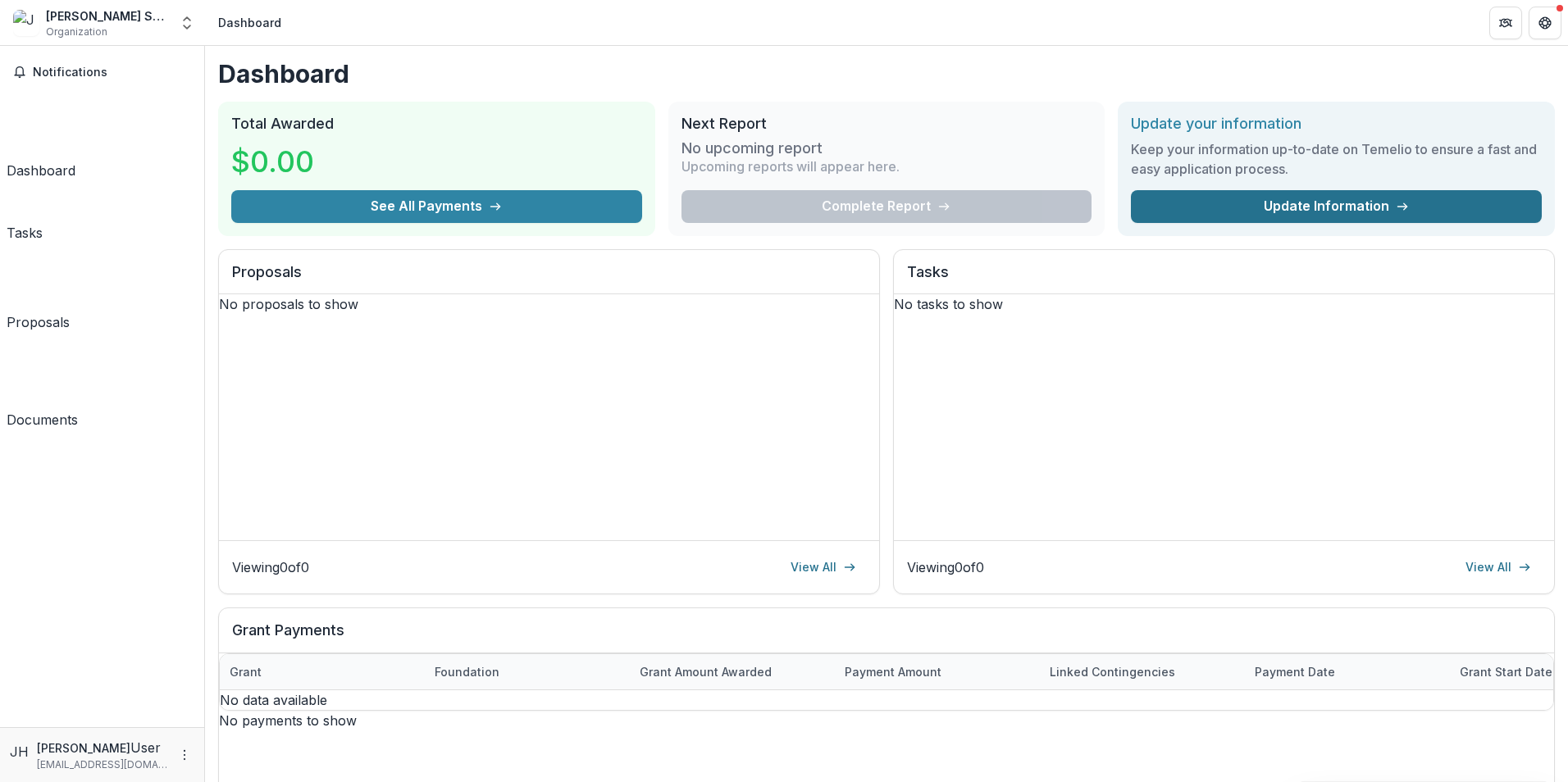
click at [1244, 212] on link "Update Information" at bounding box center [1336, 206] width 411 height 33
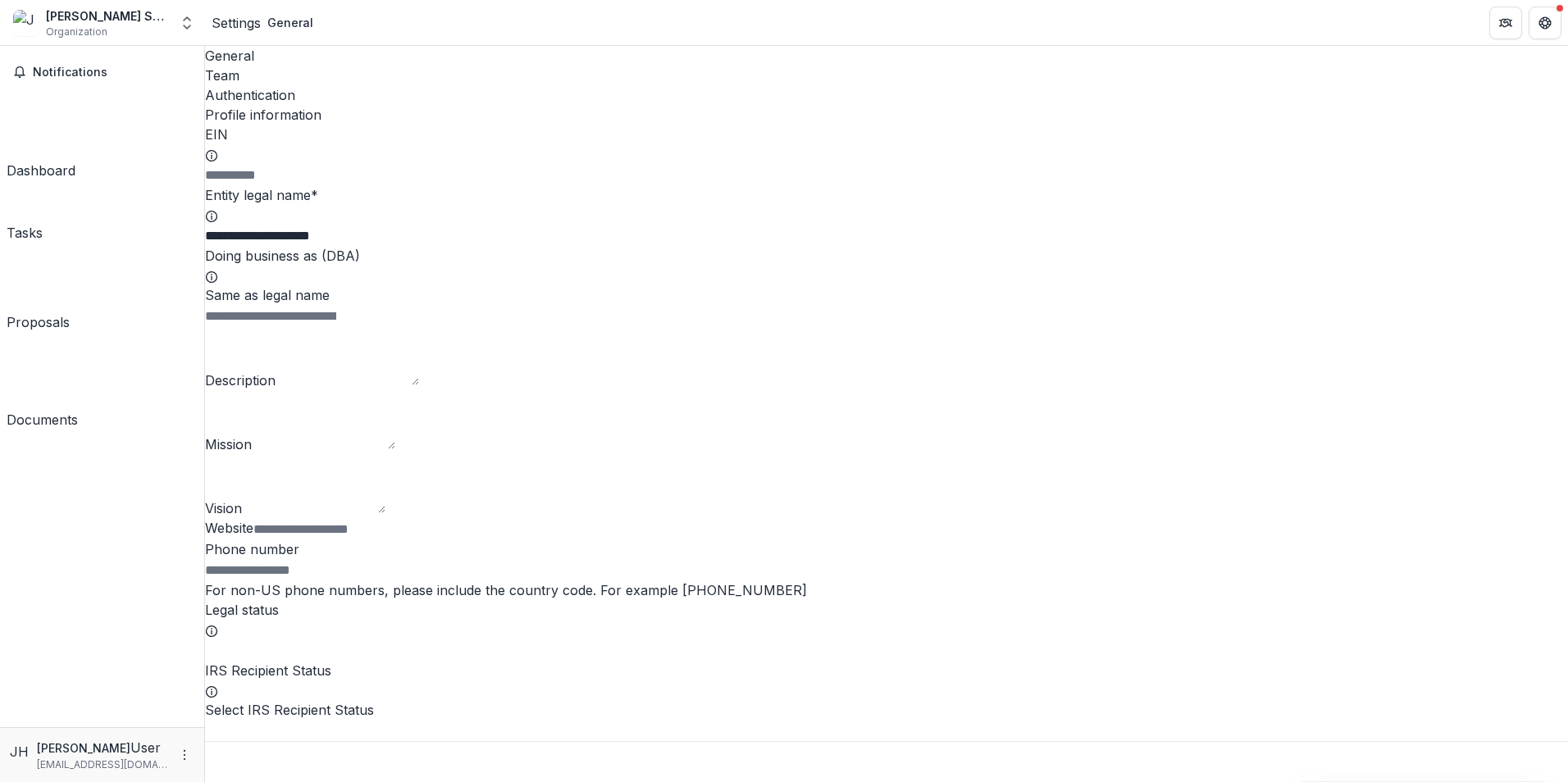
click at [205, 289] on span at bounding box center [205, 295] width 0 height 16
type input "**********"
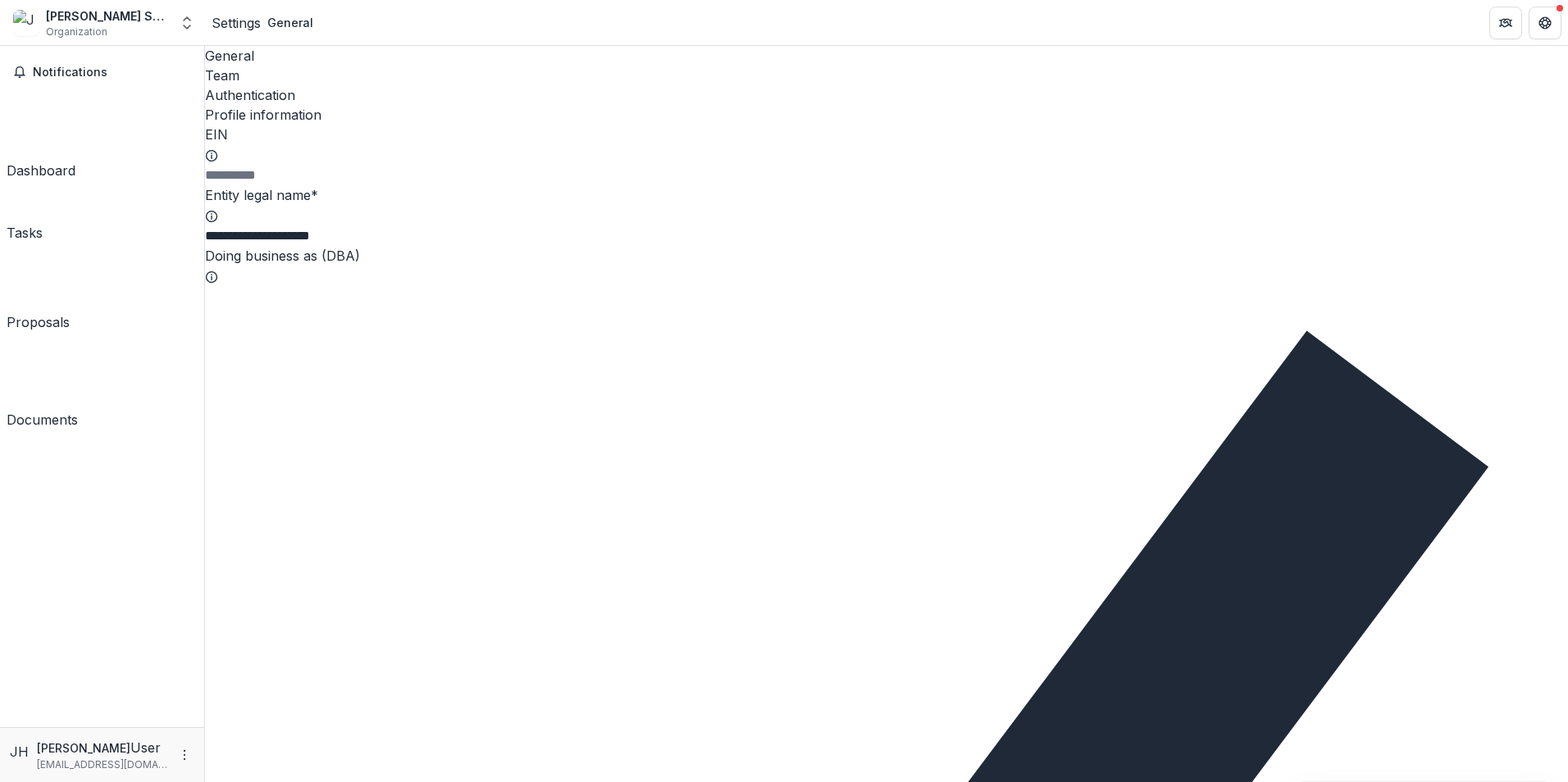
drag, startPoint x: 293, startPoint y: 356, endPoint x: 213, endPoint y: 353, distance: 80.1
copy label "Description"
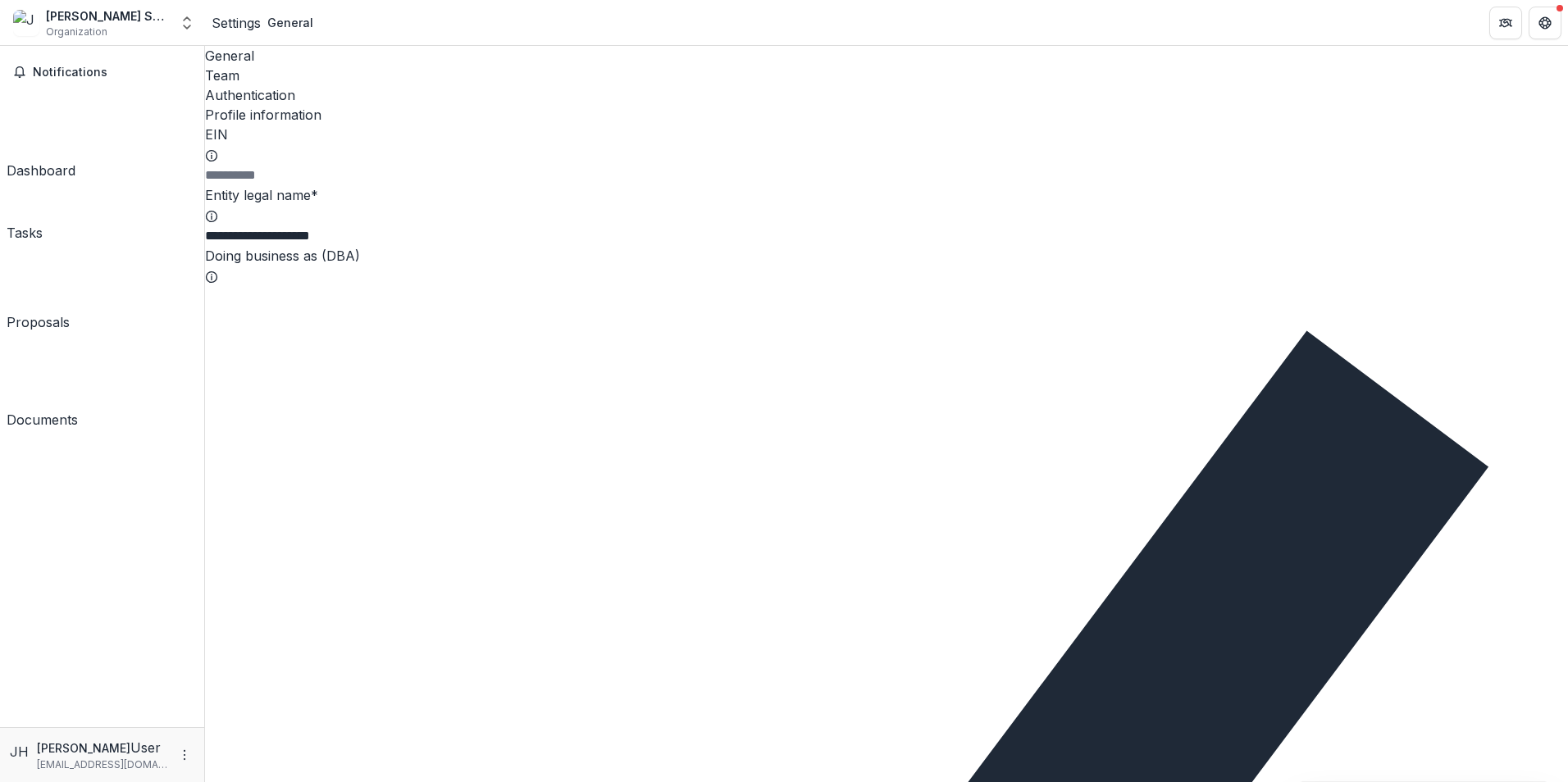
paste textarea "**********"
type textarea "**********"
drag, startPoint x: 274, startPoint y: 470, endPoint x: 217, endPoint y: 462, distance: 57.6
drag, startPoint x: 217, startPoint y: 462, endPoint x: 238, endPoint y: 462, distance: 21.0
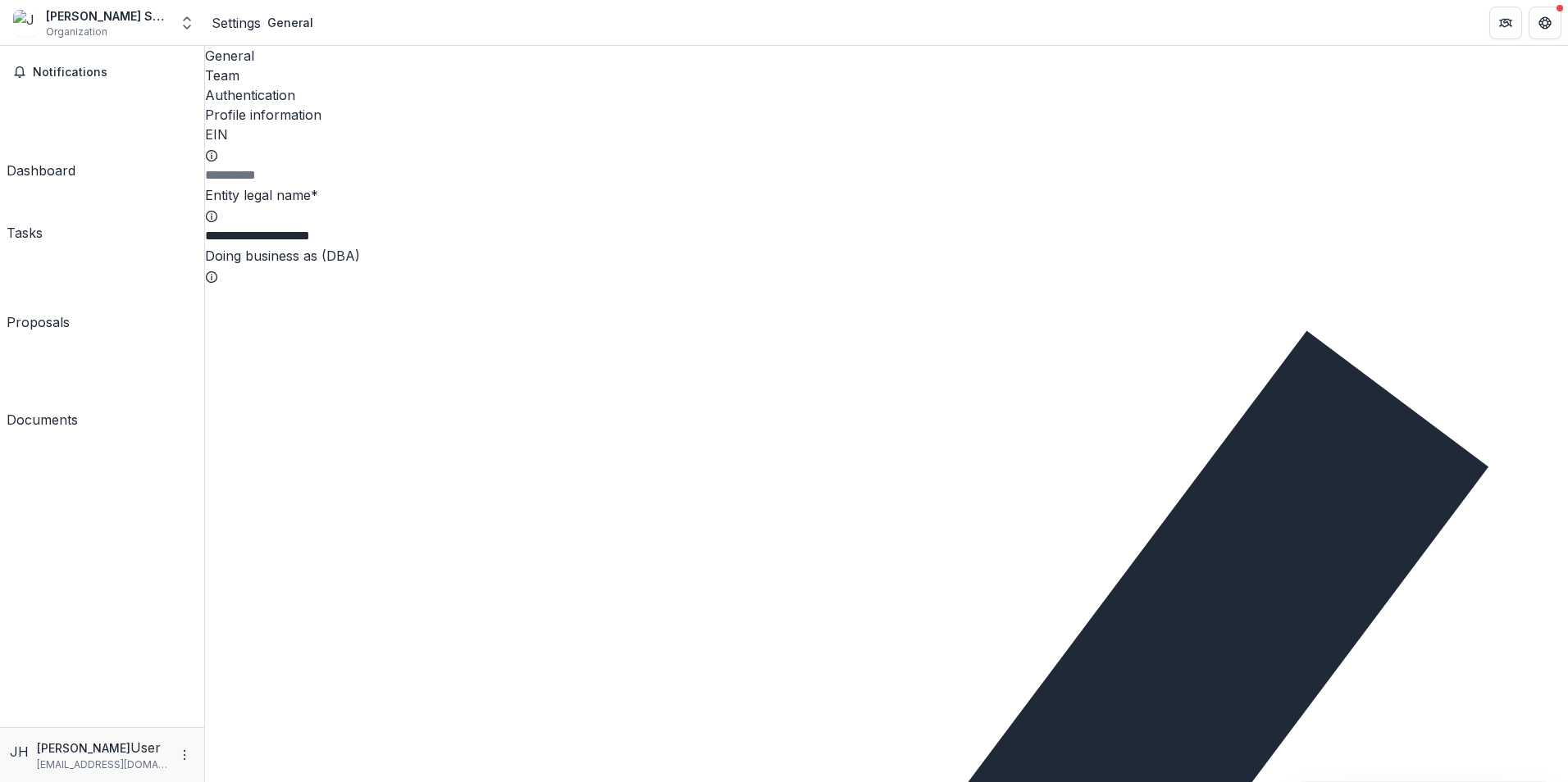
copy label "Mission"
paste textarea "*******"
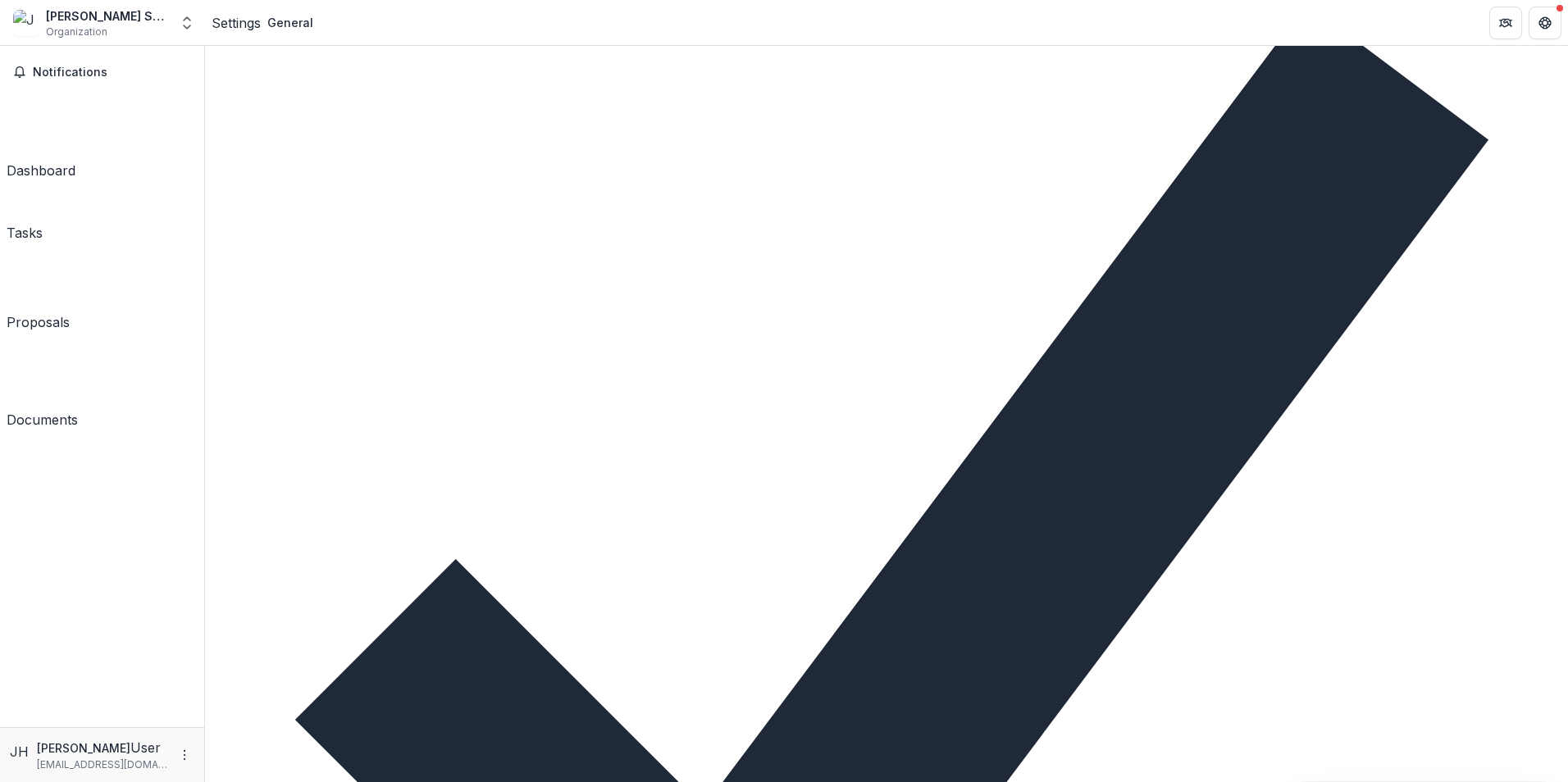
scroll to position [328, 0]
type textarea "*******"
drag, startPoint x: 256, startPoint y: 253, endPoint x: 211, endPoint y: 248, distance: 45.3
drag, startPoint x: 211, startPoint y: 248, endPoint x: 229, endPoint y: 247, distance: 18.0
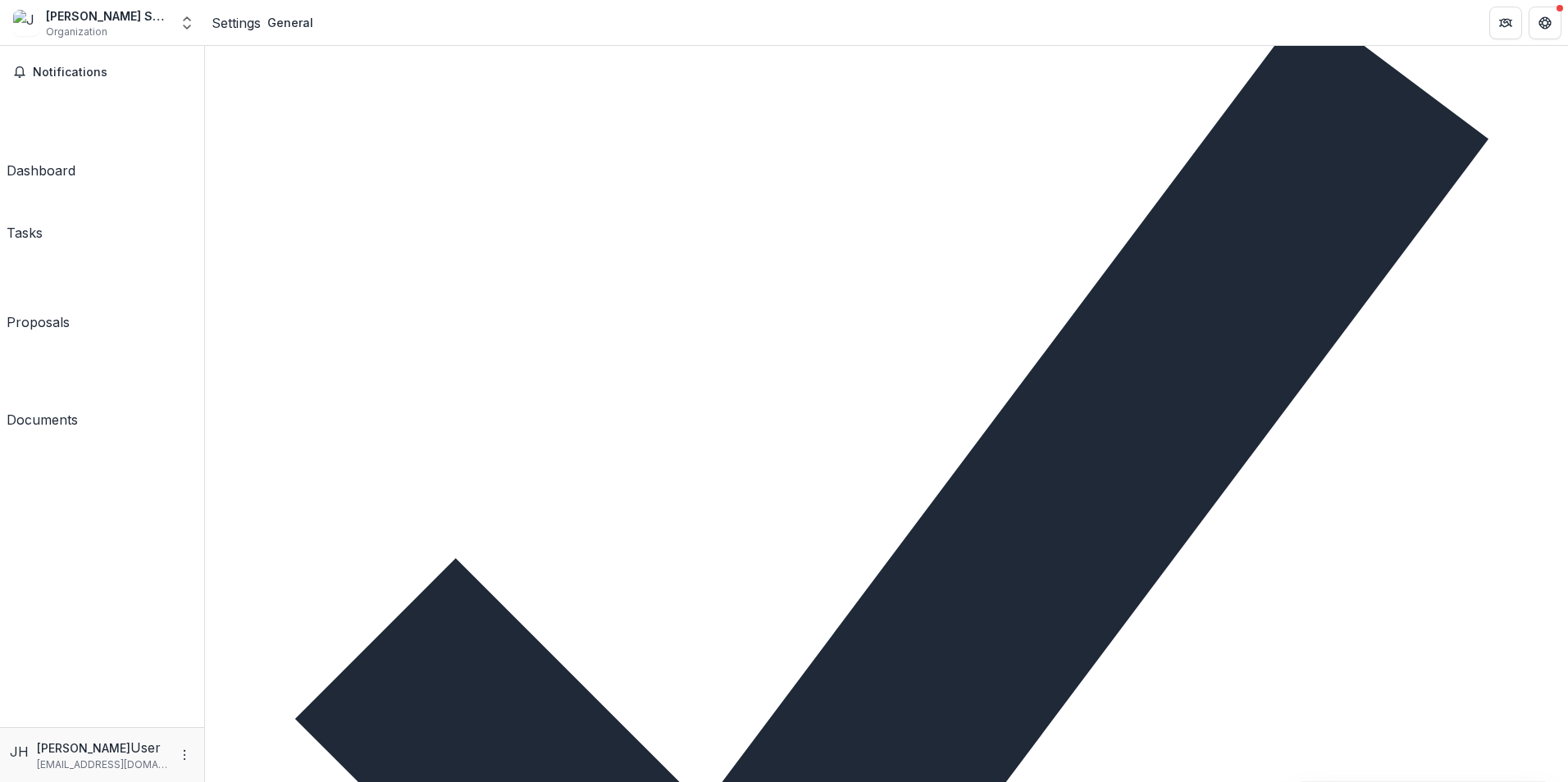
copy label "Vision"
paste textarea "******"
type textarea "******"
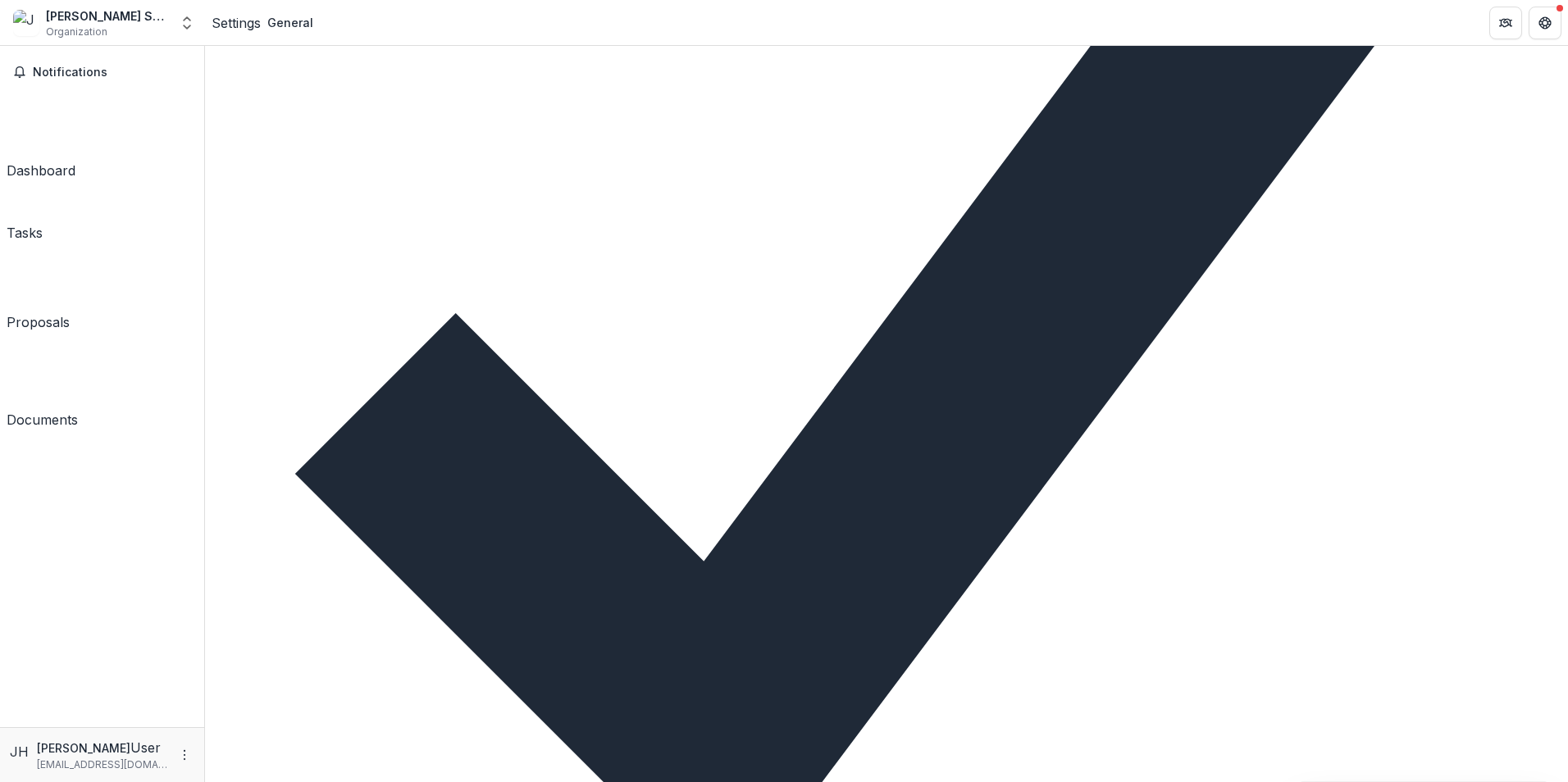
scroll to position [574, 0]
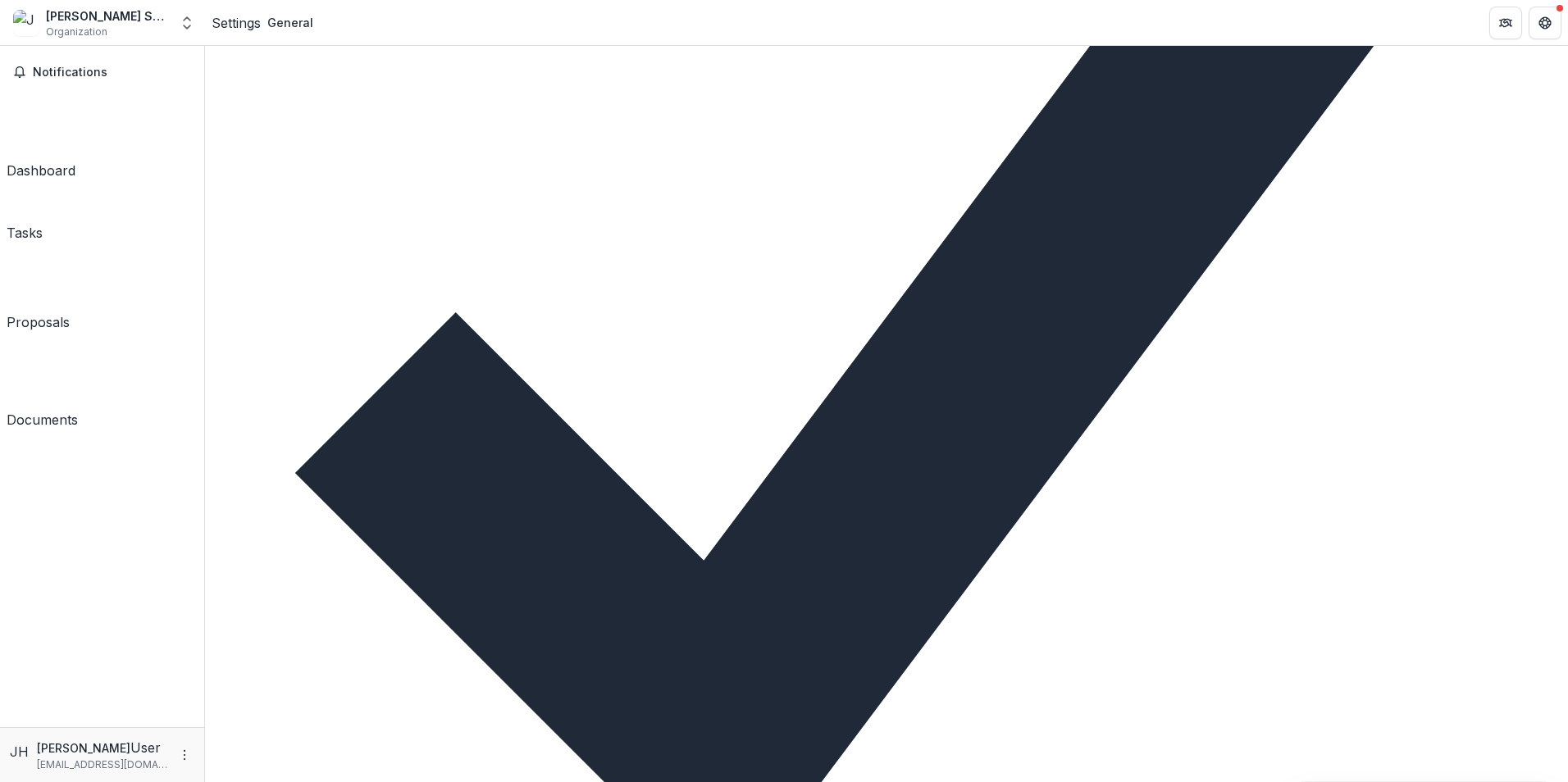
type input "**********"
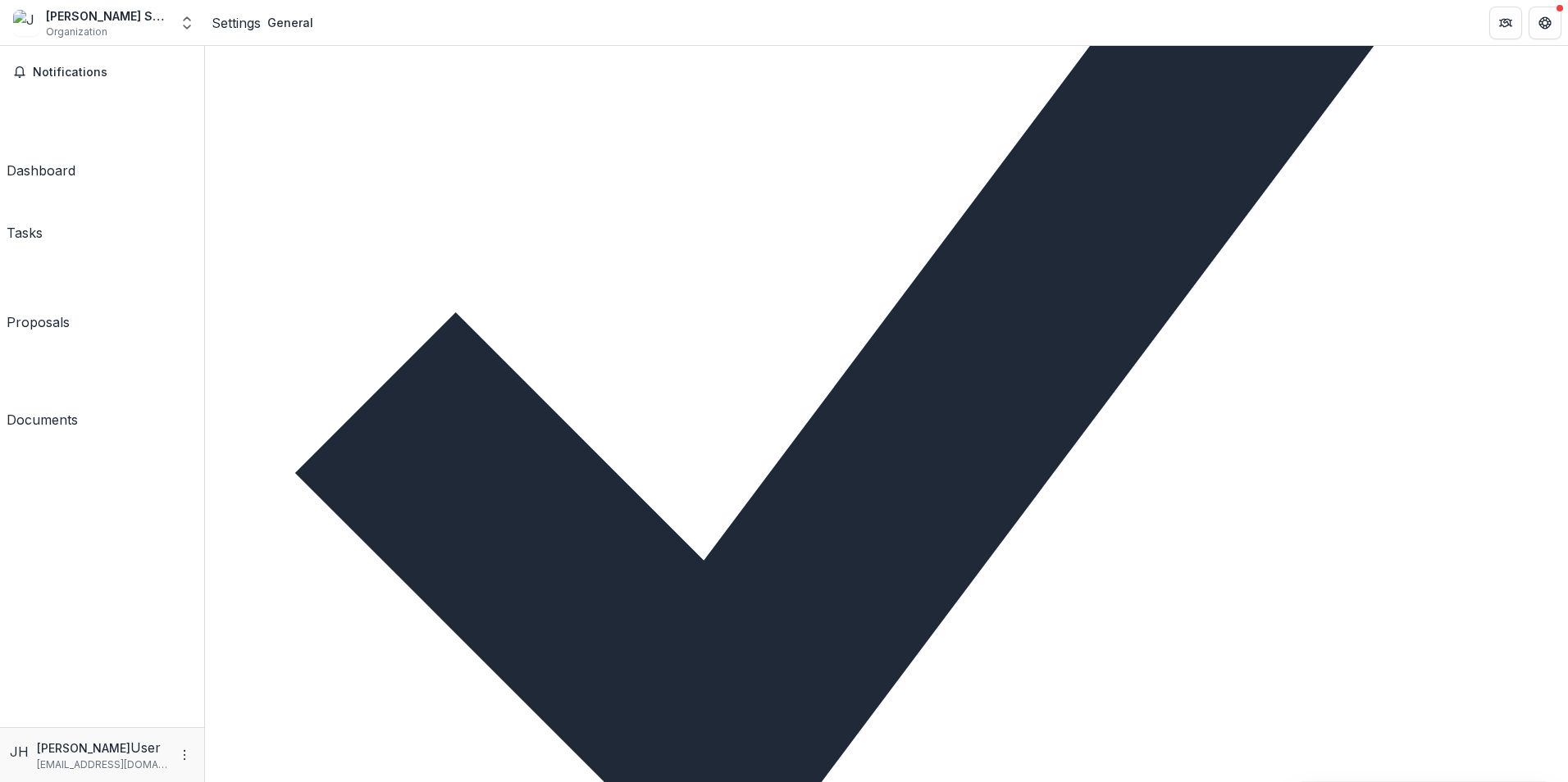
type input "**********"
type input "*****"
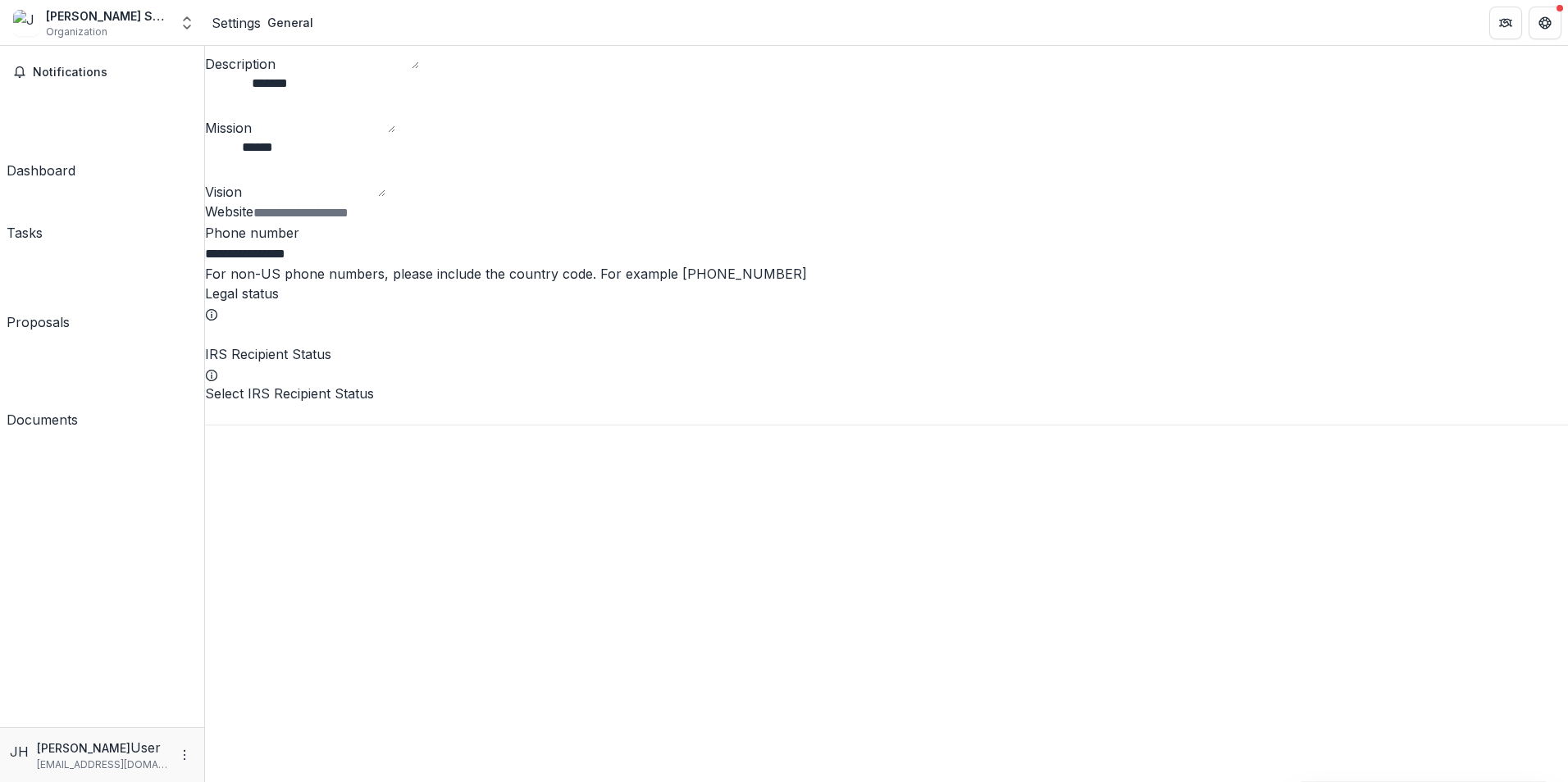
scroll to position [1640, 0]
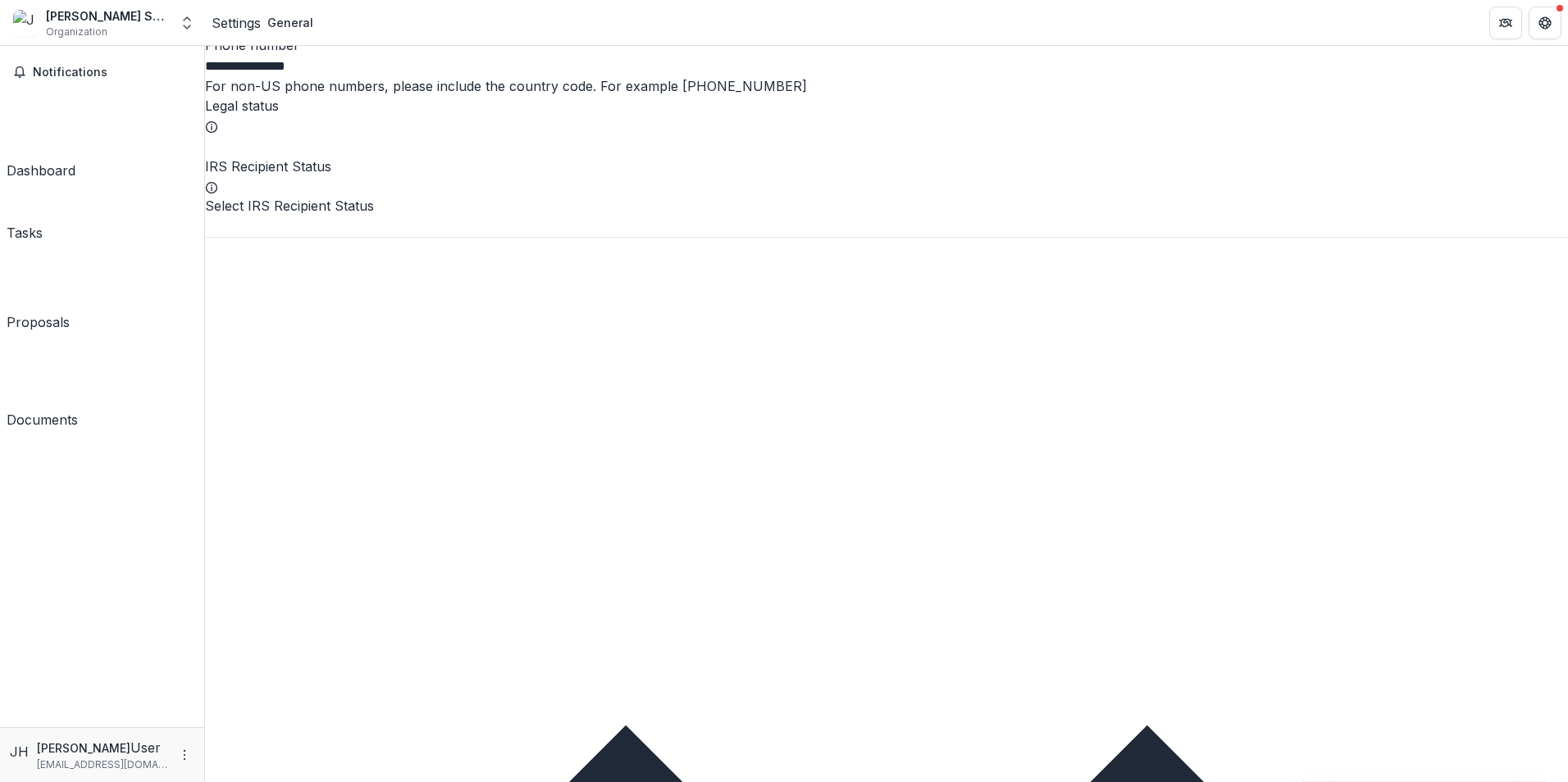
type input "**********"
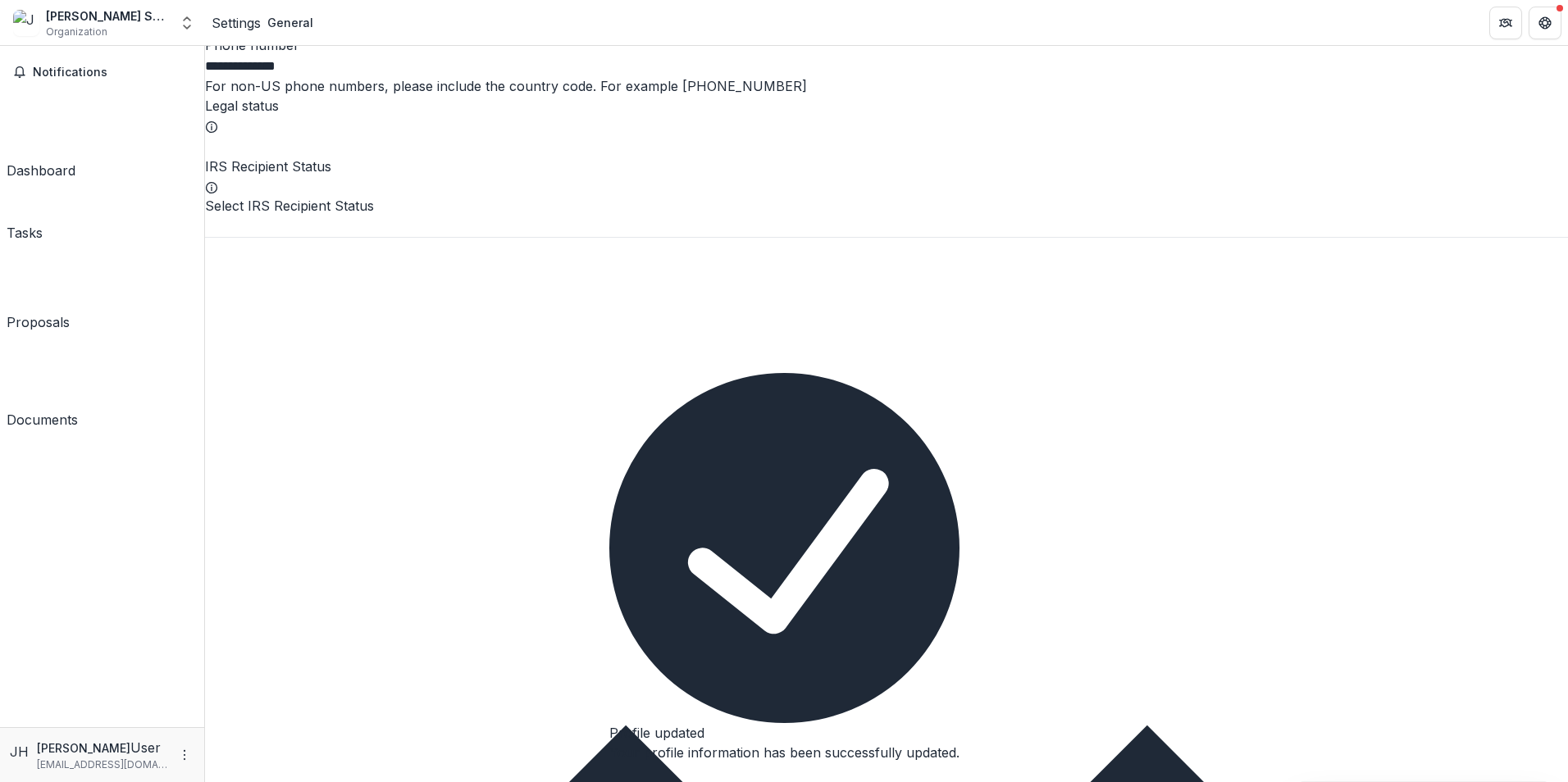
click at [609, 777] on icon "Close" at bounding box center [609, 777] width 0 height 0
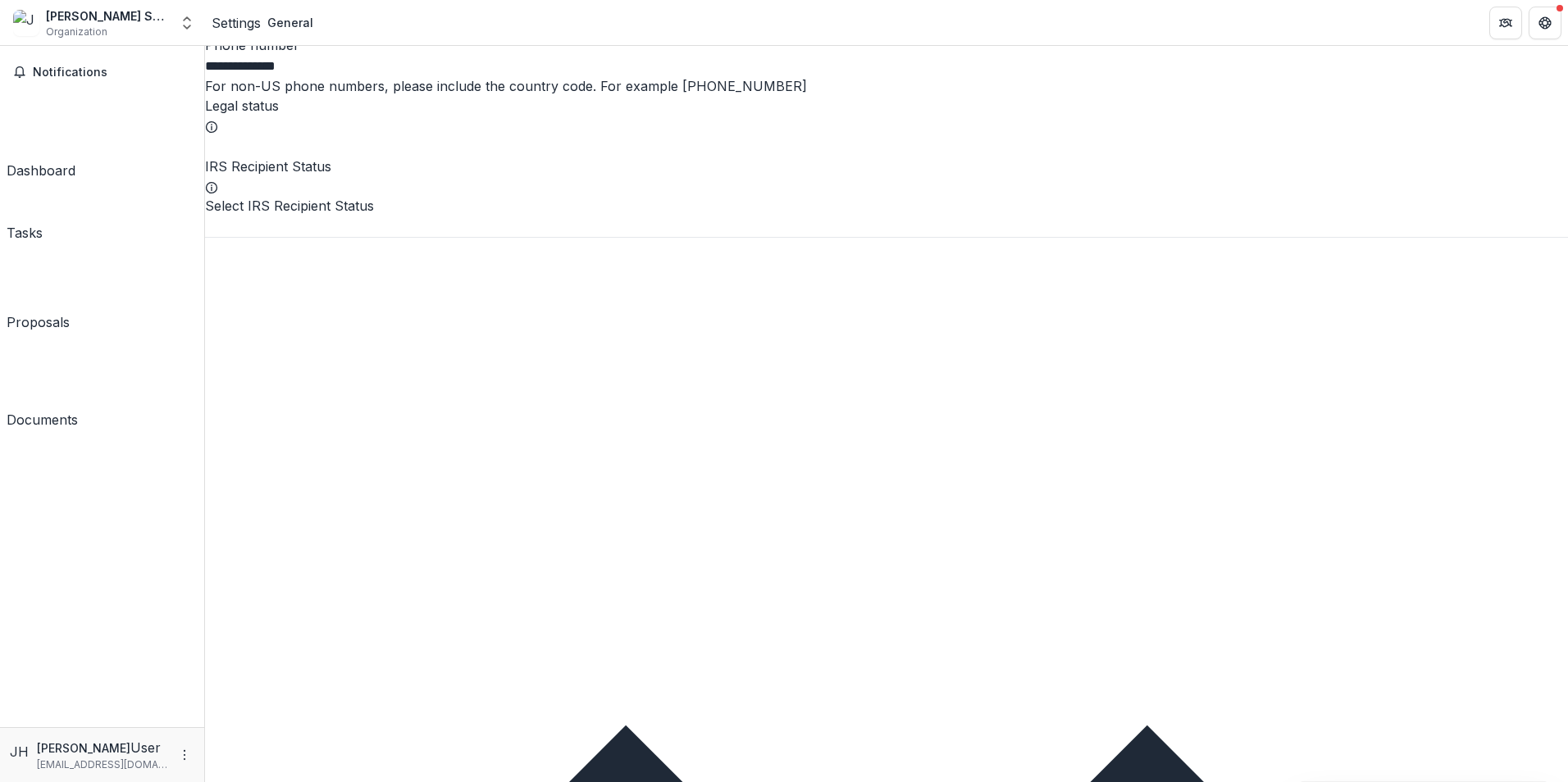
click at [60, 161] on div "Dashboard" at bounding box center [41, 170] width 69 height 20
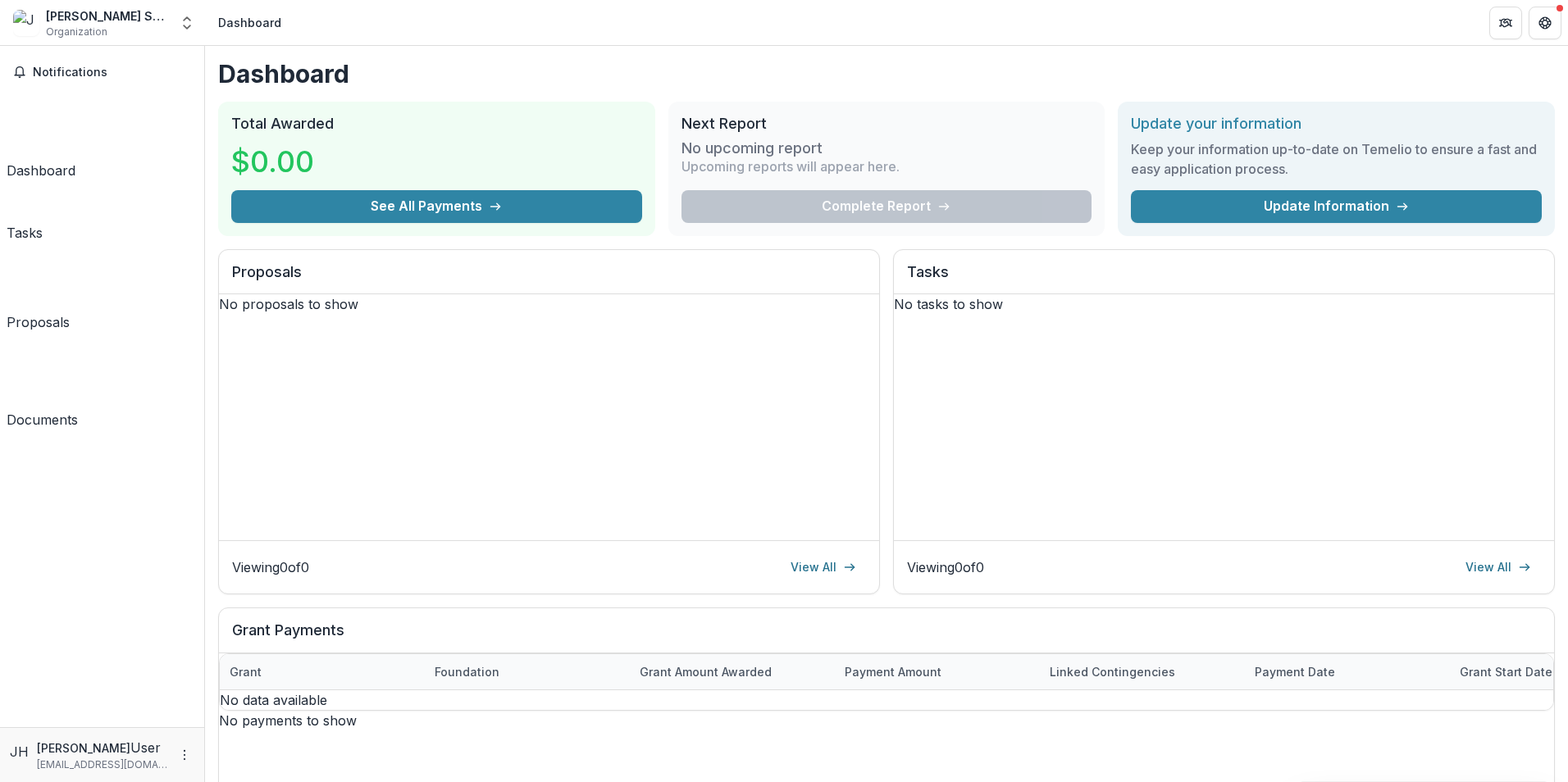
click at [59, 312] on div "Proposals" at bounding box center [38, 322] width 63 height 20
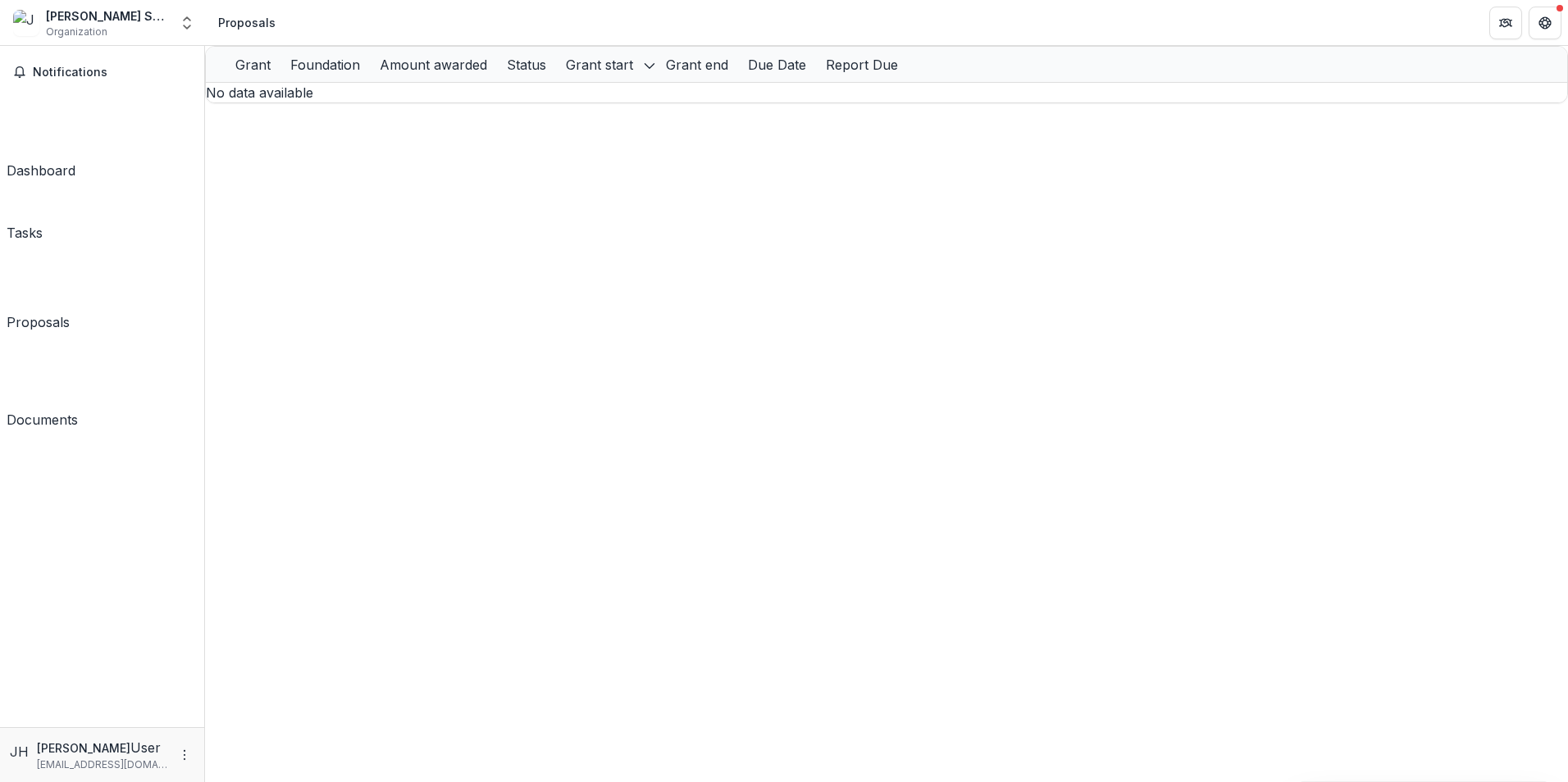
click at [281, 75] on div "Grant" at bounding box center [253, 65] width 55 height 20
click at [214, 103] on div "Grant Foundation Amount awarded Status Grant start Grant end Due Date Report Du…" at bounding box center [886, 74] width 1363 height 58
click at [643, 75] on div "Grant start" at bounding box center [599, 65] width 87 height 20
click at [63, 161] on div "Dashboard" at bounding box center [41, 170] width 69 height 20
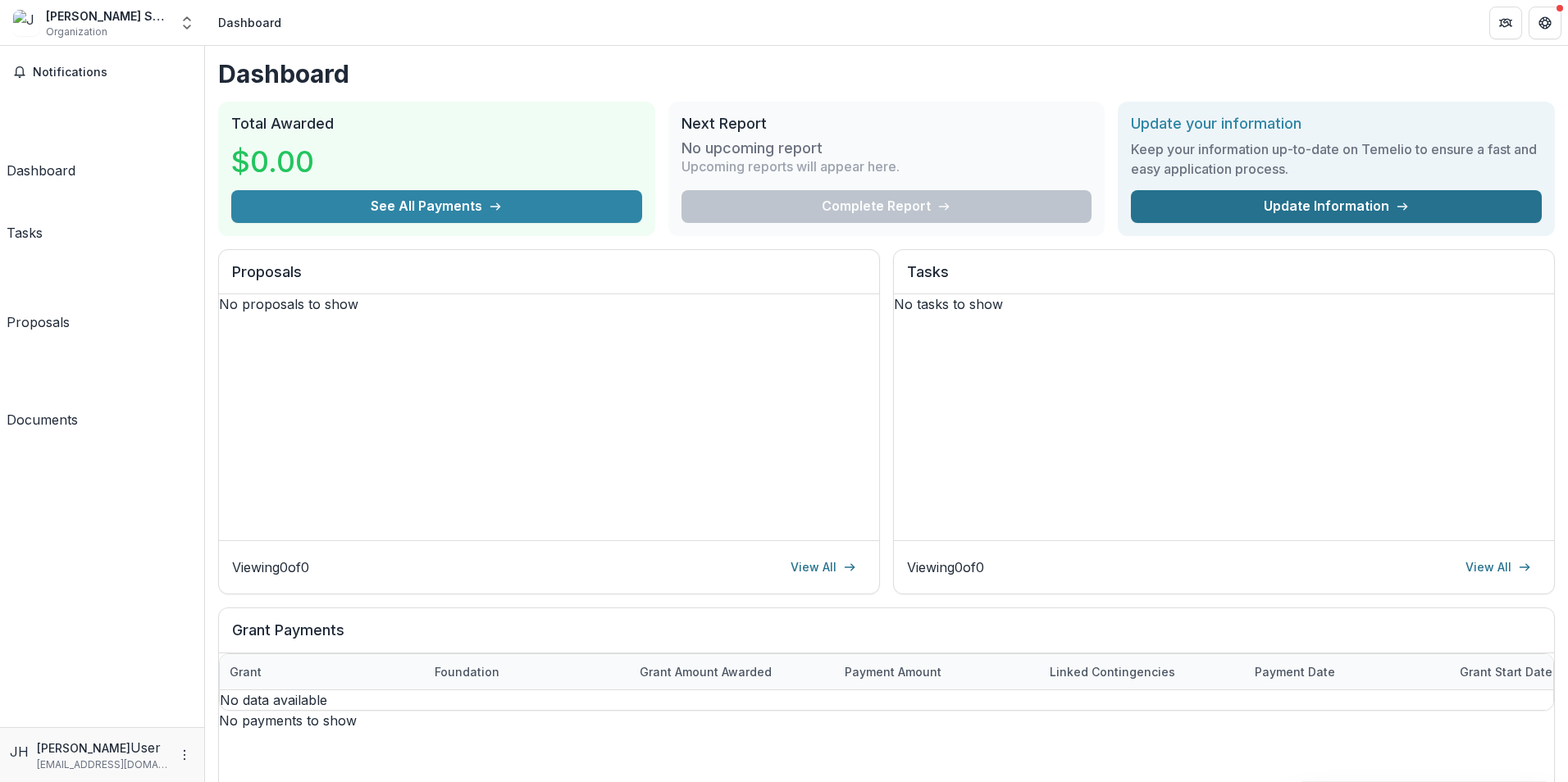
click at [1230, 205] on link "Update Information" at bounding box center [1336, 206] width 411 height 33
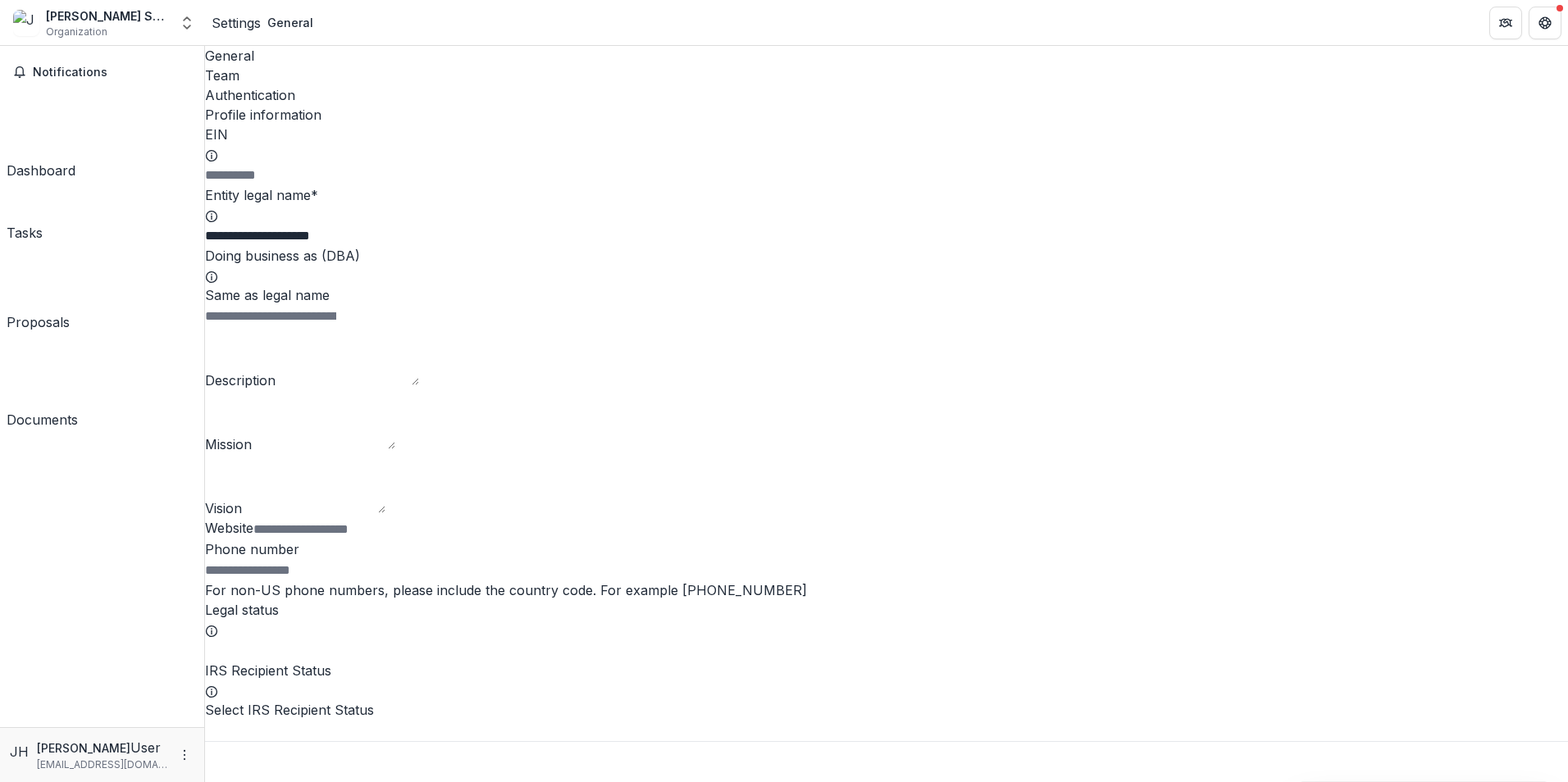
click at [299, 65] on div "Team" at bounding box center [886, 75] width 1363 height 20
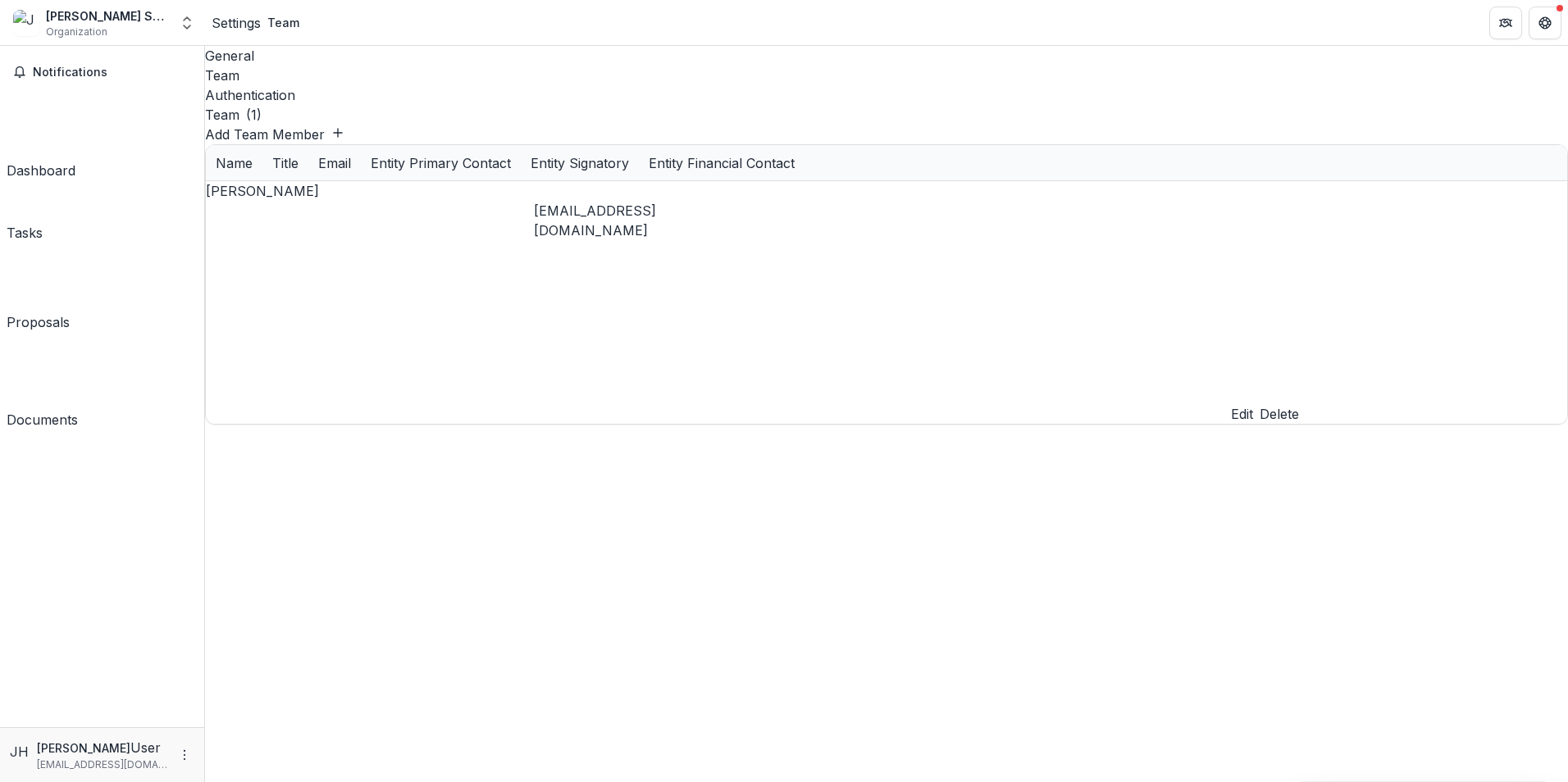
click at [361, 85] on div "Authentication" at bounding box center [886, 95] width 1363 height 20
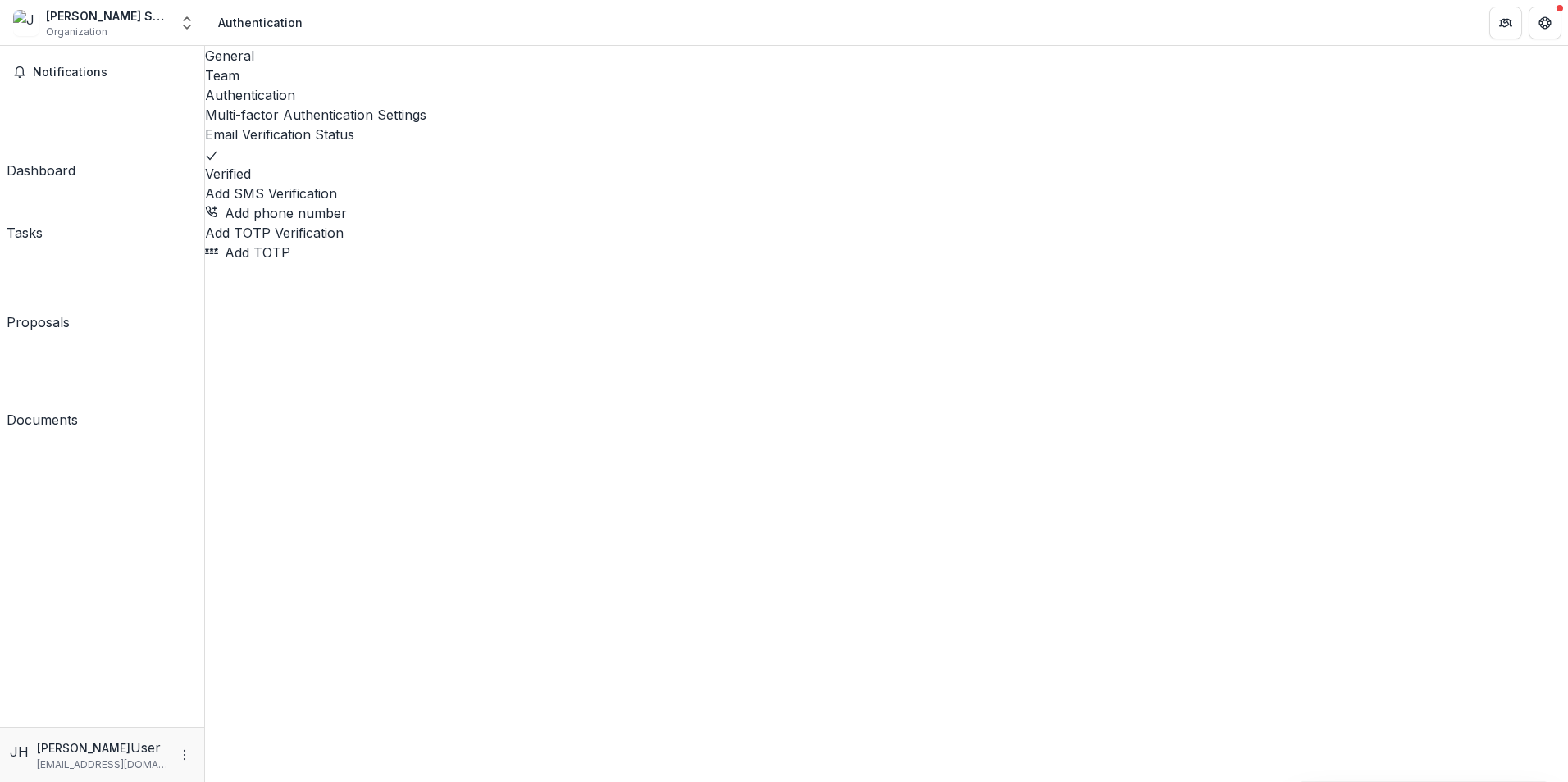
click at [260, 62] on div "General" at bounding box center [886, 55] width 1363 height 20
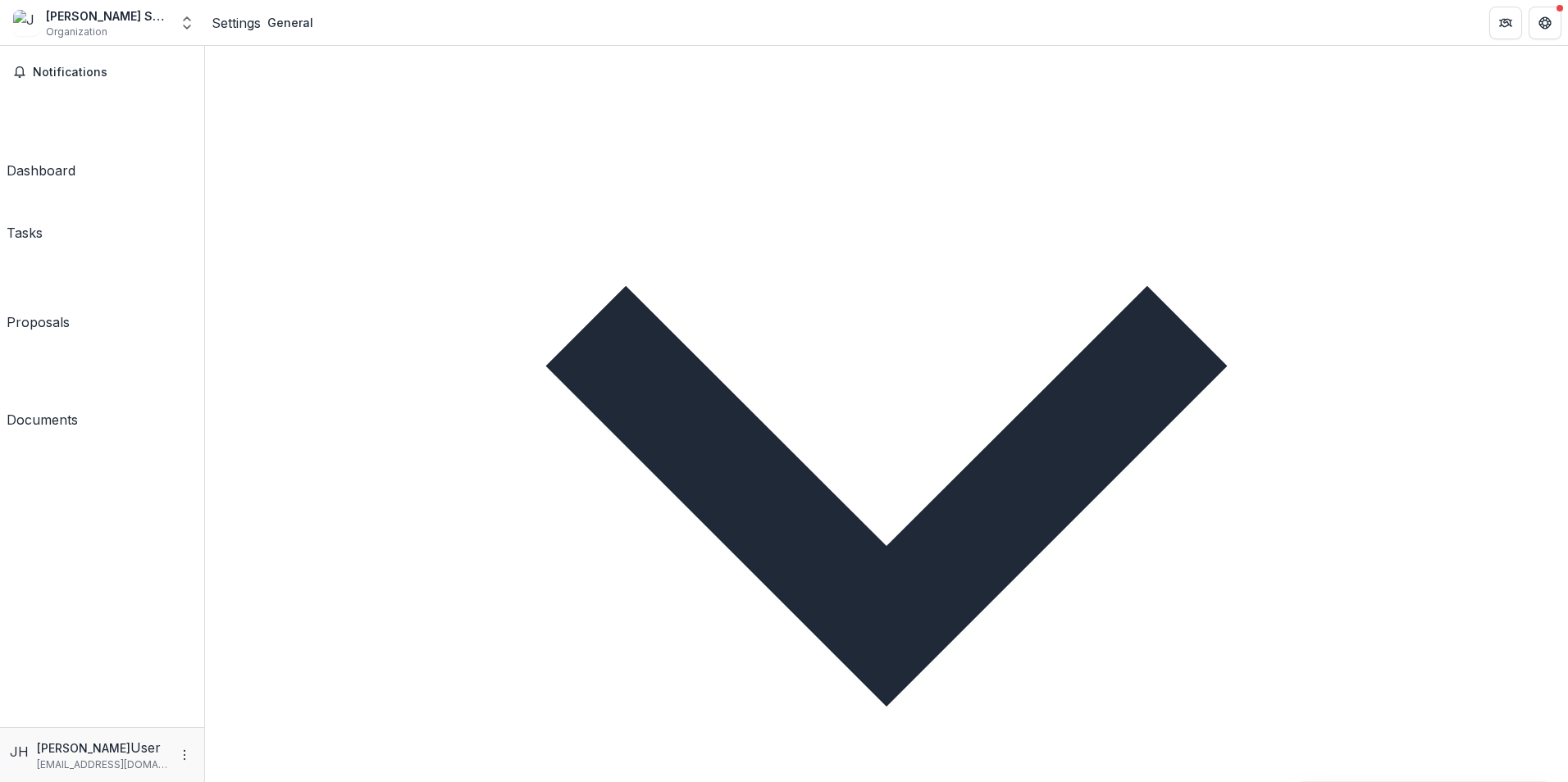
scroll to position [2103, 0]
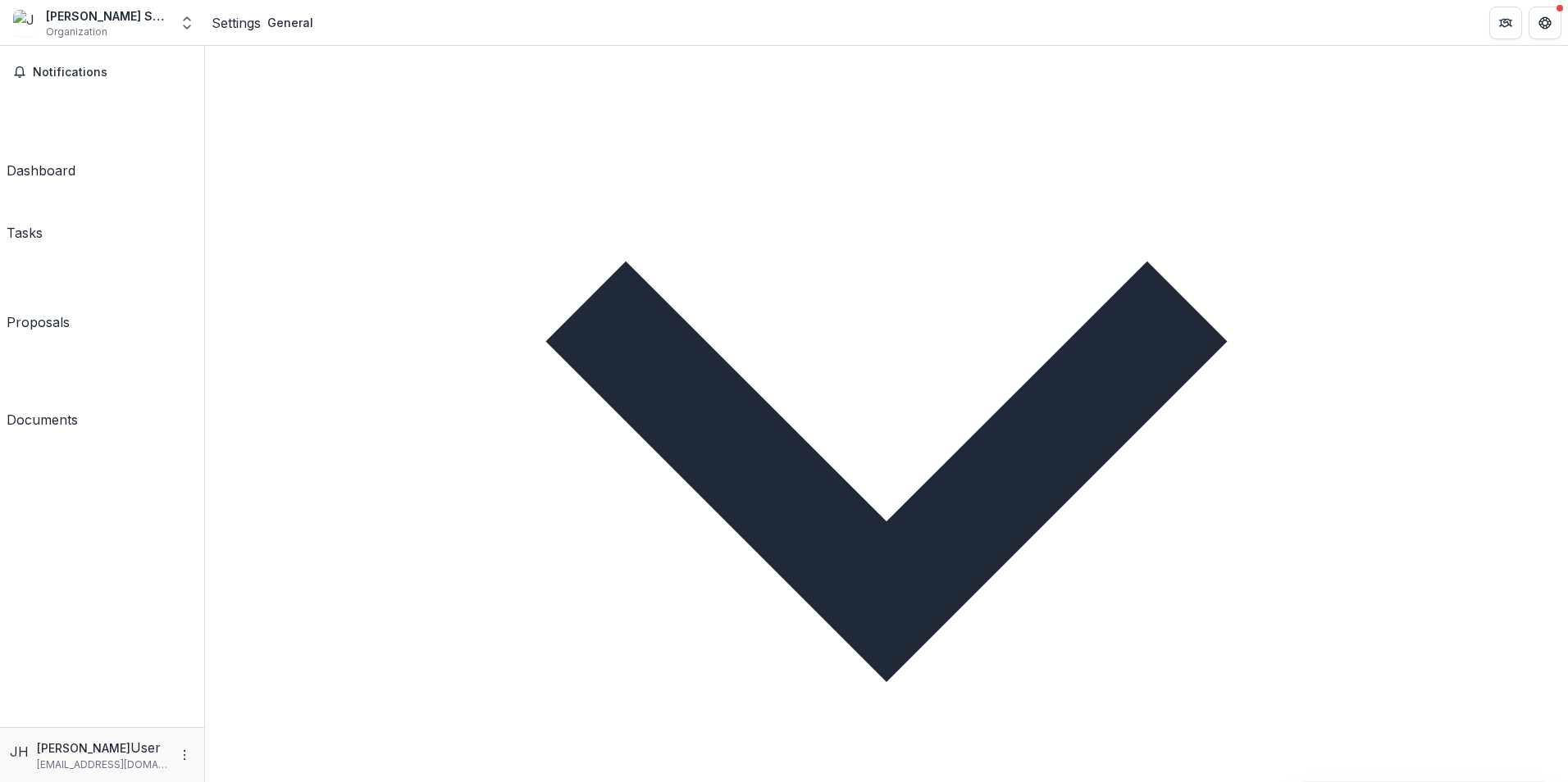
click at [45, 312] on div "Proposals" at bounding box center [38, 322] width 63 height 20
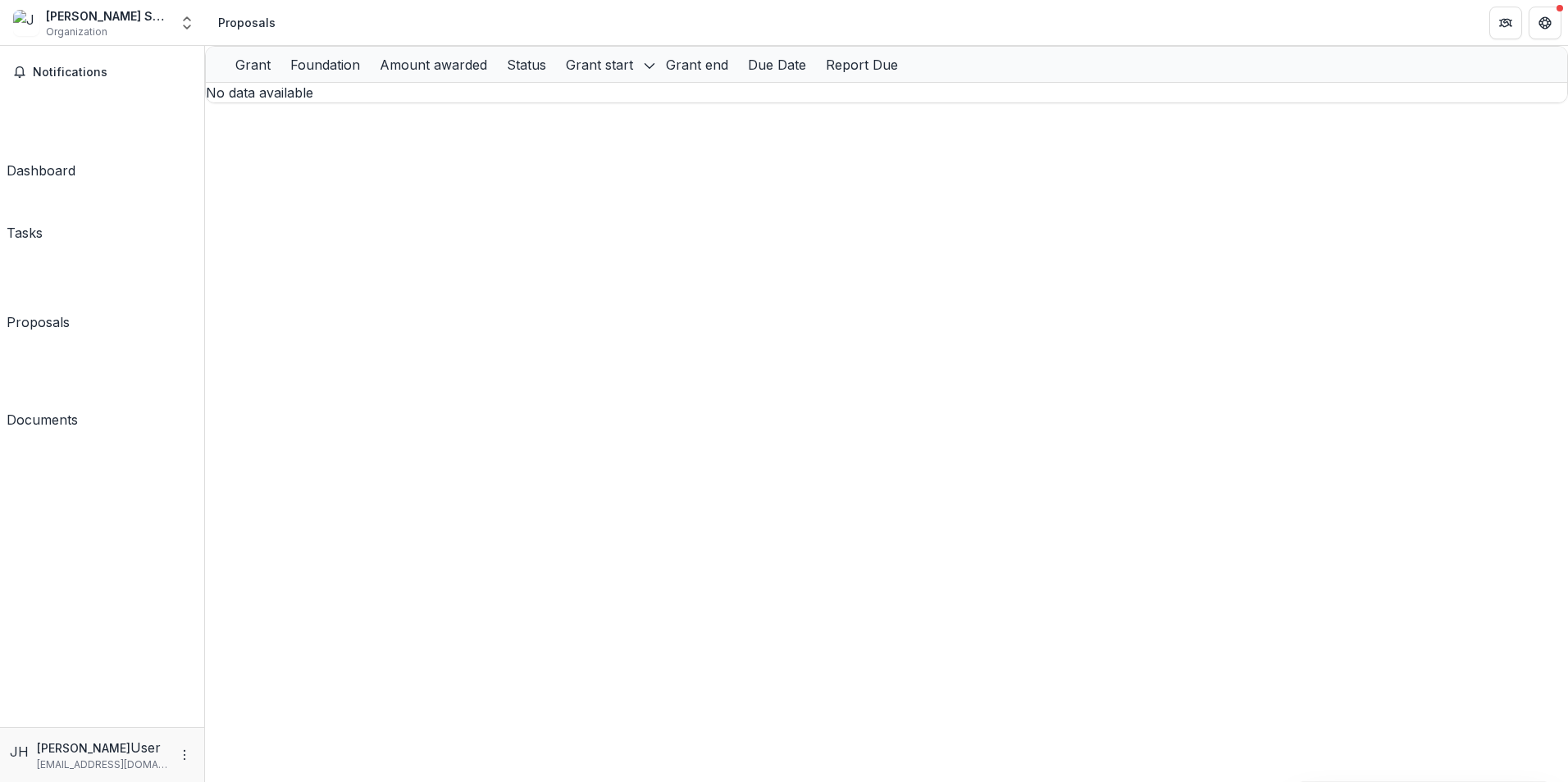
click at [279, 75] on div "Grant" at bounding box center [253, 65] width 55 height 20
click at [370, 74] on div "Foundation" at bounding box center [325, 65] width 90 height 20
click at [213, 103] on div "Grant Foundation Amount awarded Status Grant start Grant end Due Date Report Du…" at bounding box center [886, 74] width 1363 height 58
click at [186, 27] on polyline "Open entity switcher" at bounding box center [187, 28] width 7 height 3
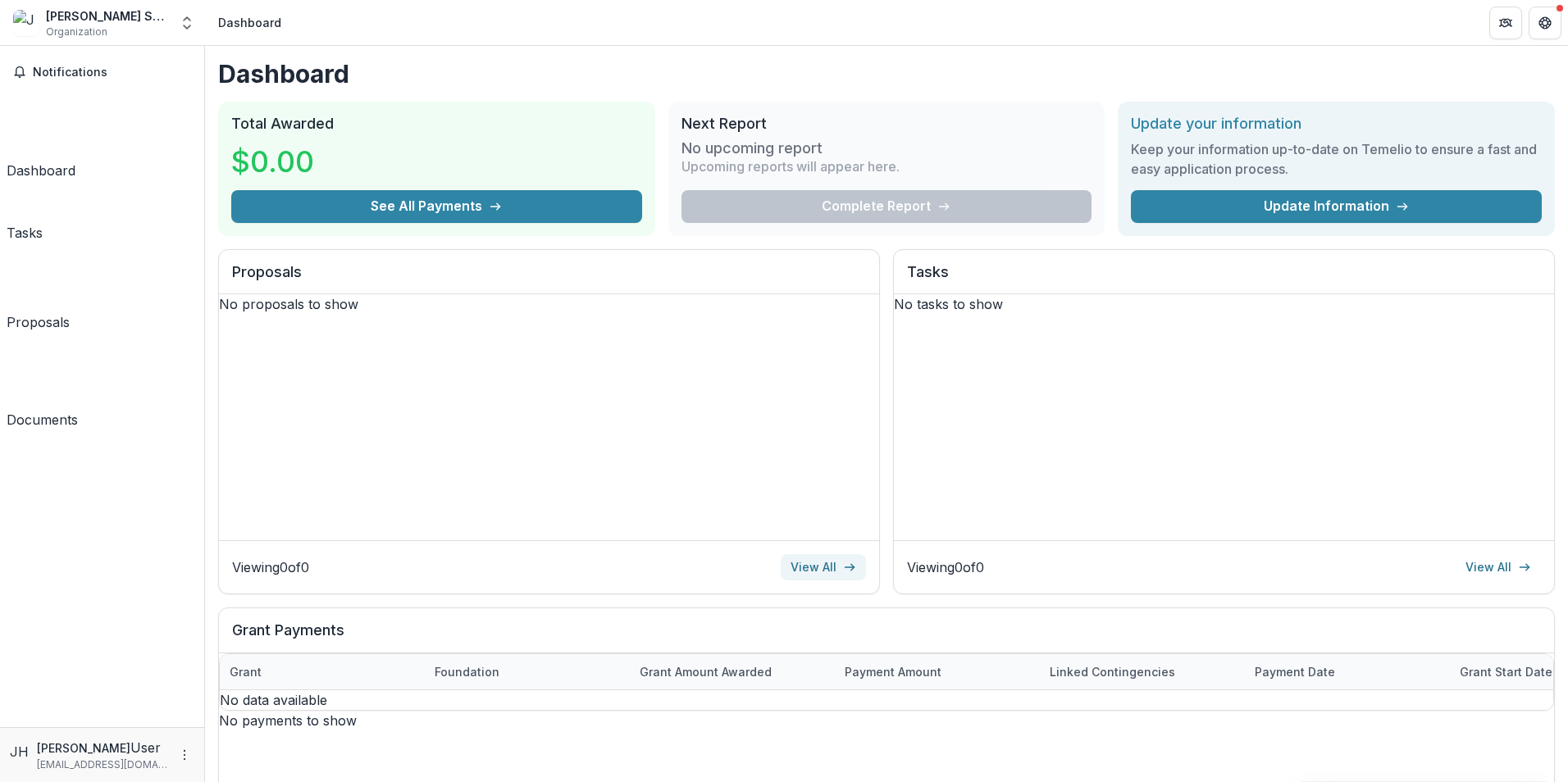
click at [824, 570] on link "View All" at bounding box center [823, 567] width 85 height 26
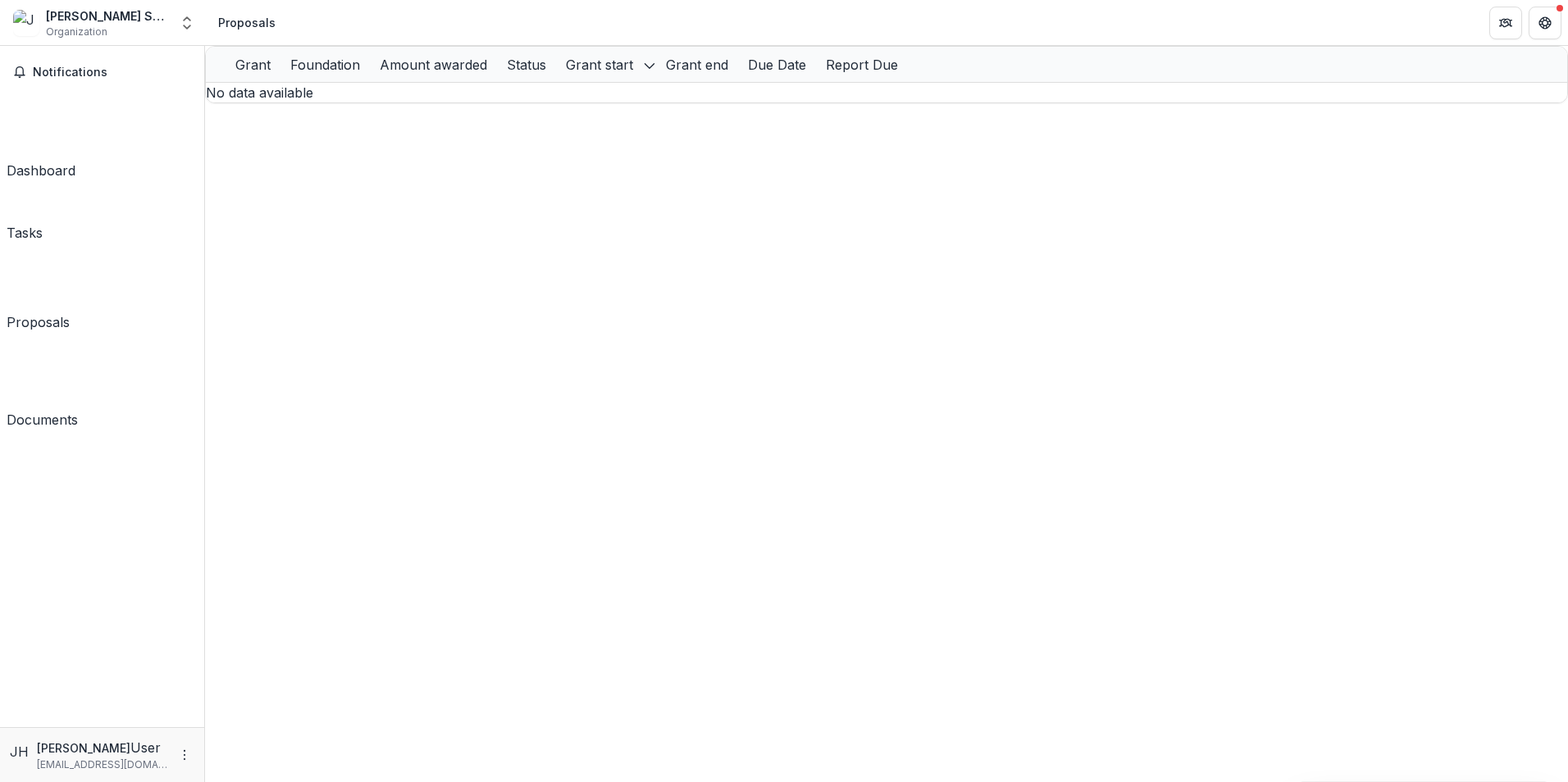
click at [54, 161] on div "Dashboard" at bounding box center [41, 170] width 69 height 20
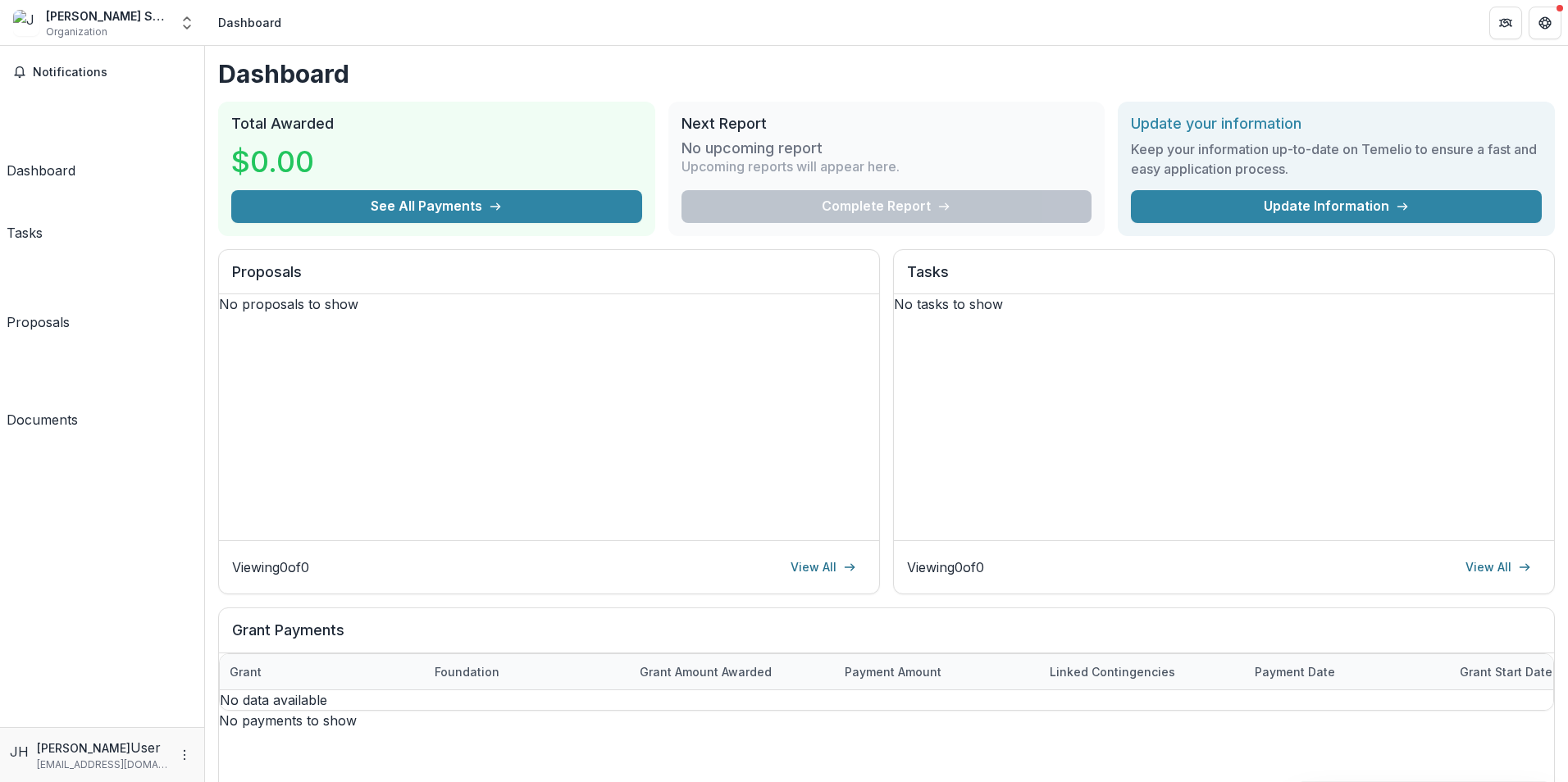
click at [43, 223] on div "Tasks" at bounding box center [25, 232] width 36 height 20
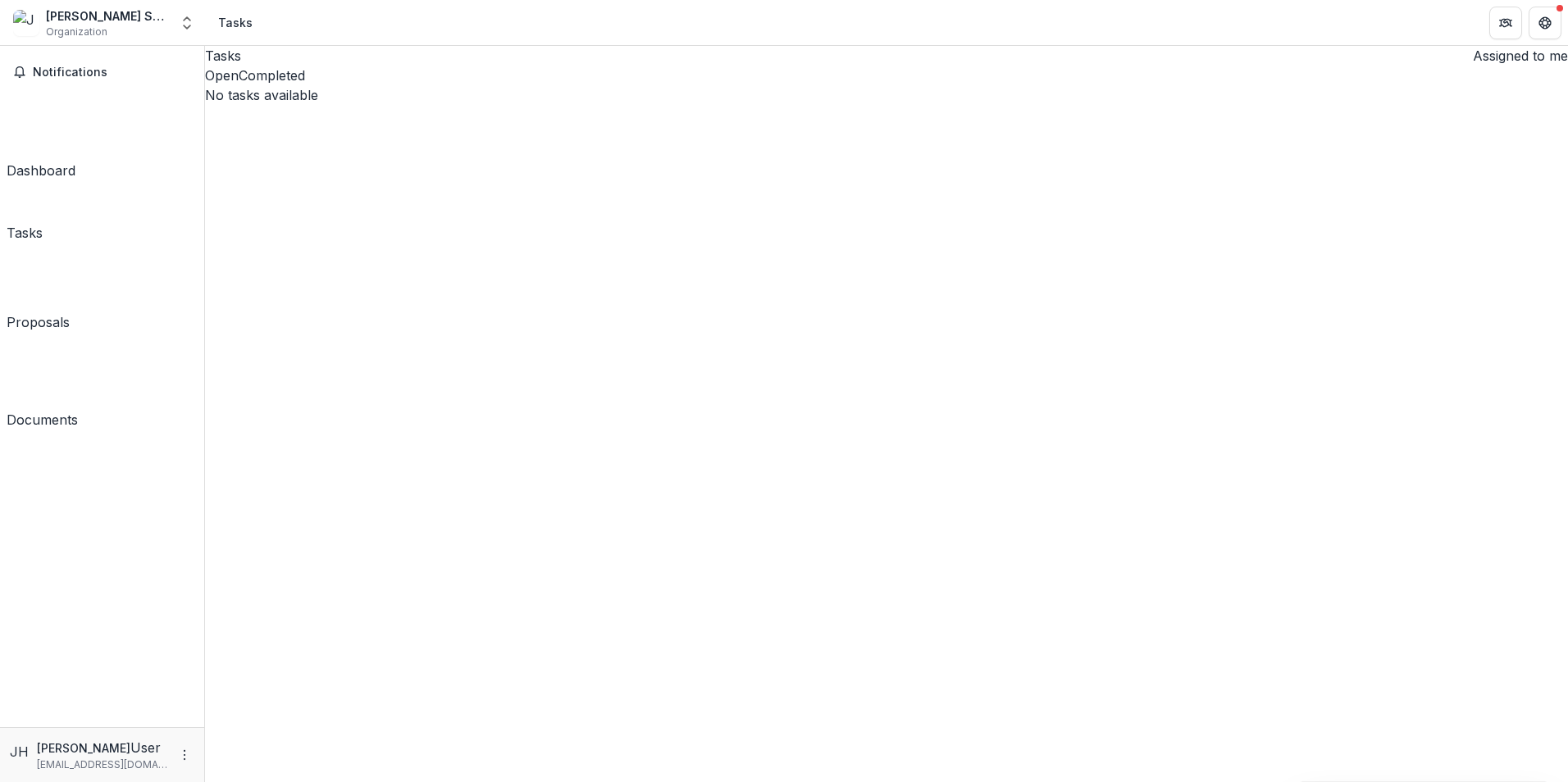
click at [50, 161] on div "Dashboard" at bounding box center [41, 170] width 69 height 20
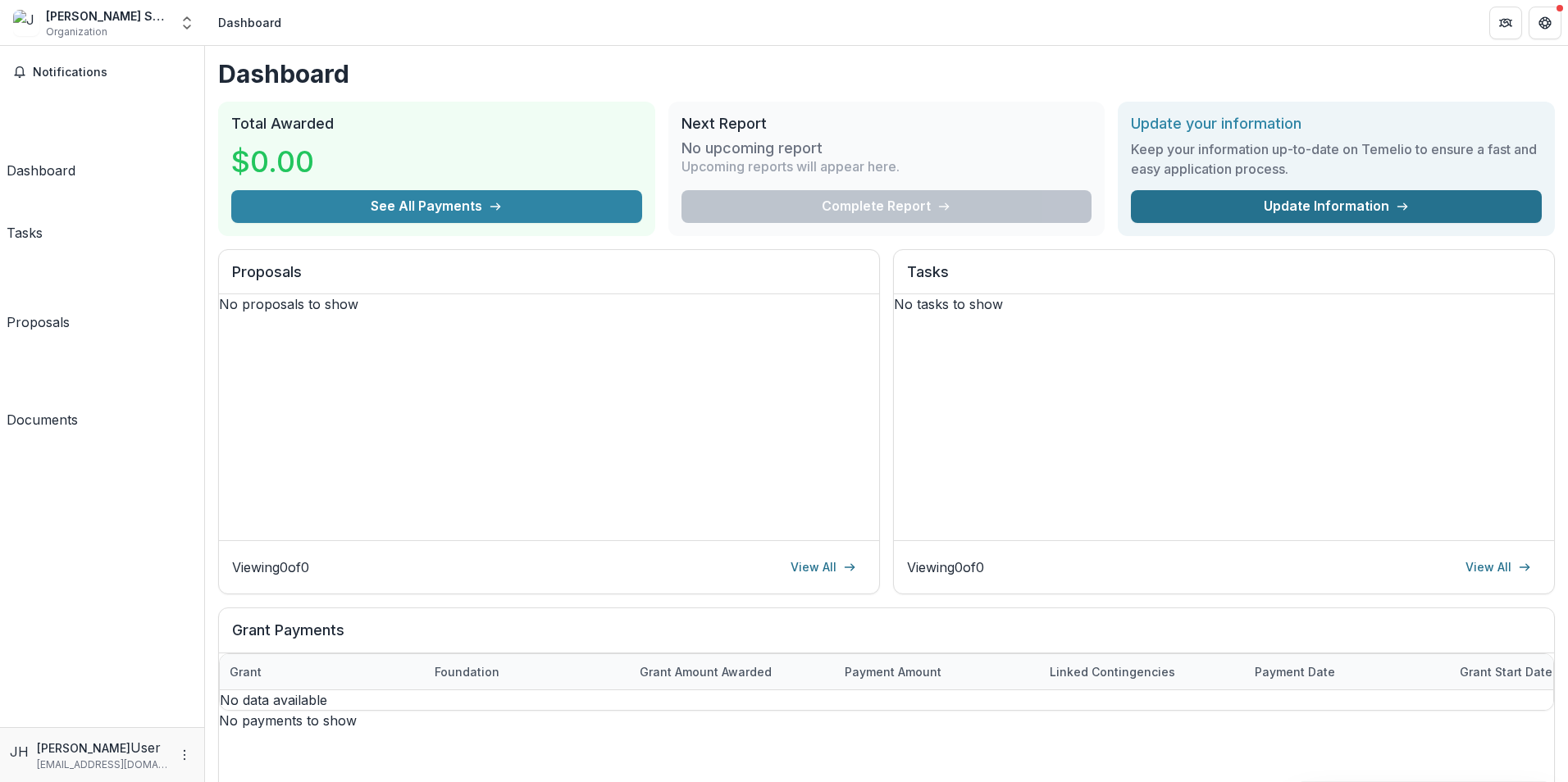
click at [1238, 208] on link "Update Information" at bounding box center [1336, 206] width 411 height 33
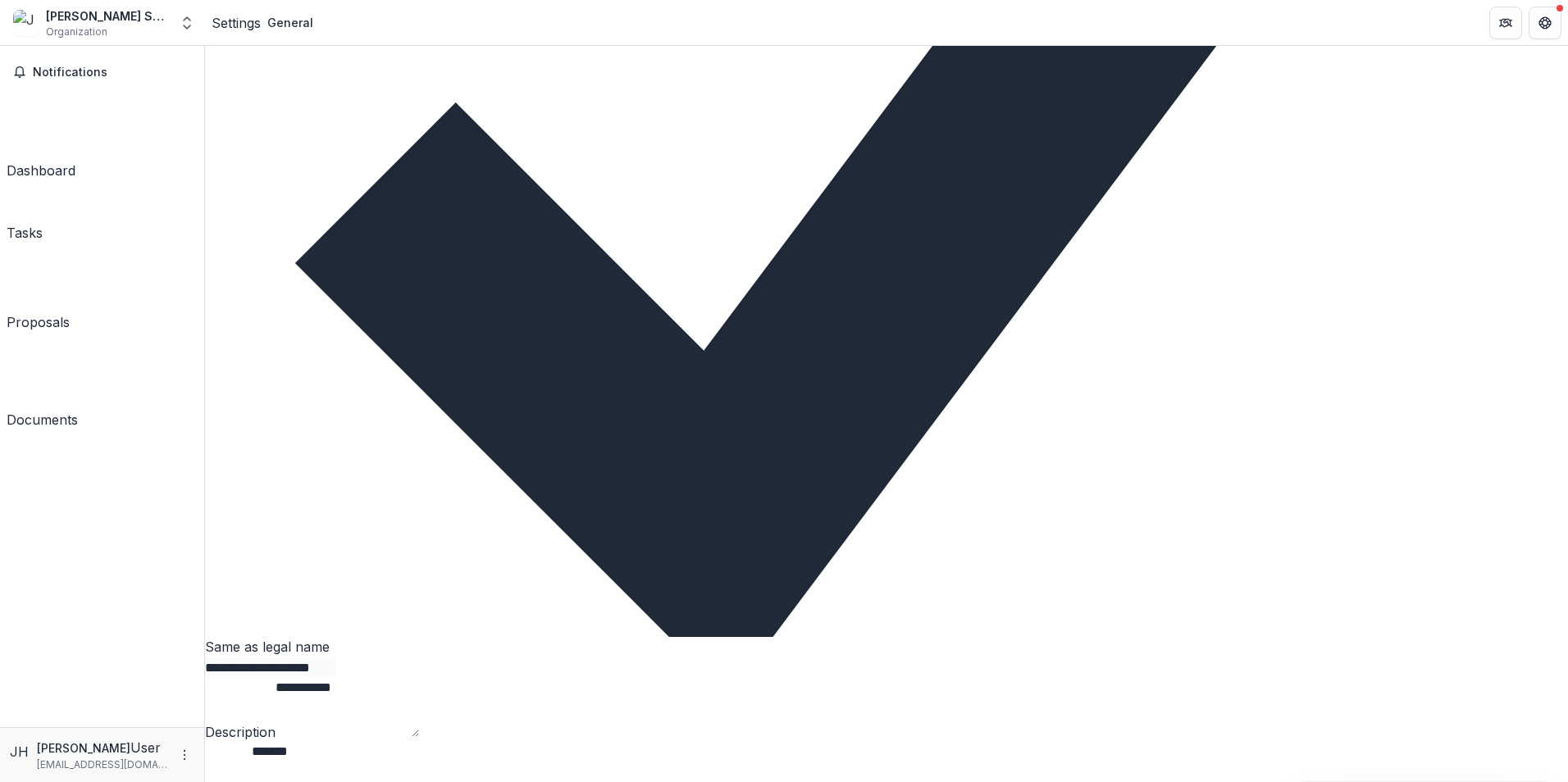
scroll to position [820, 0]
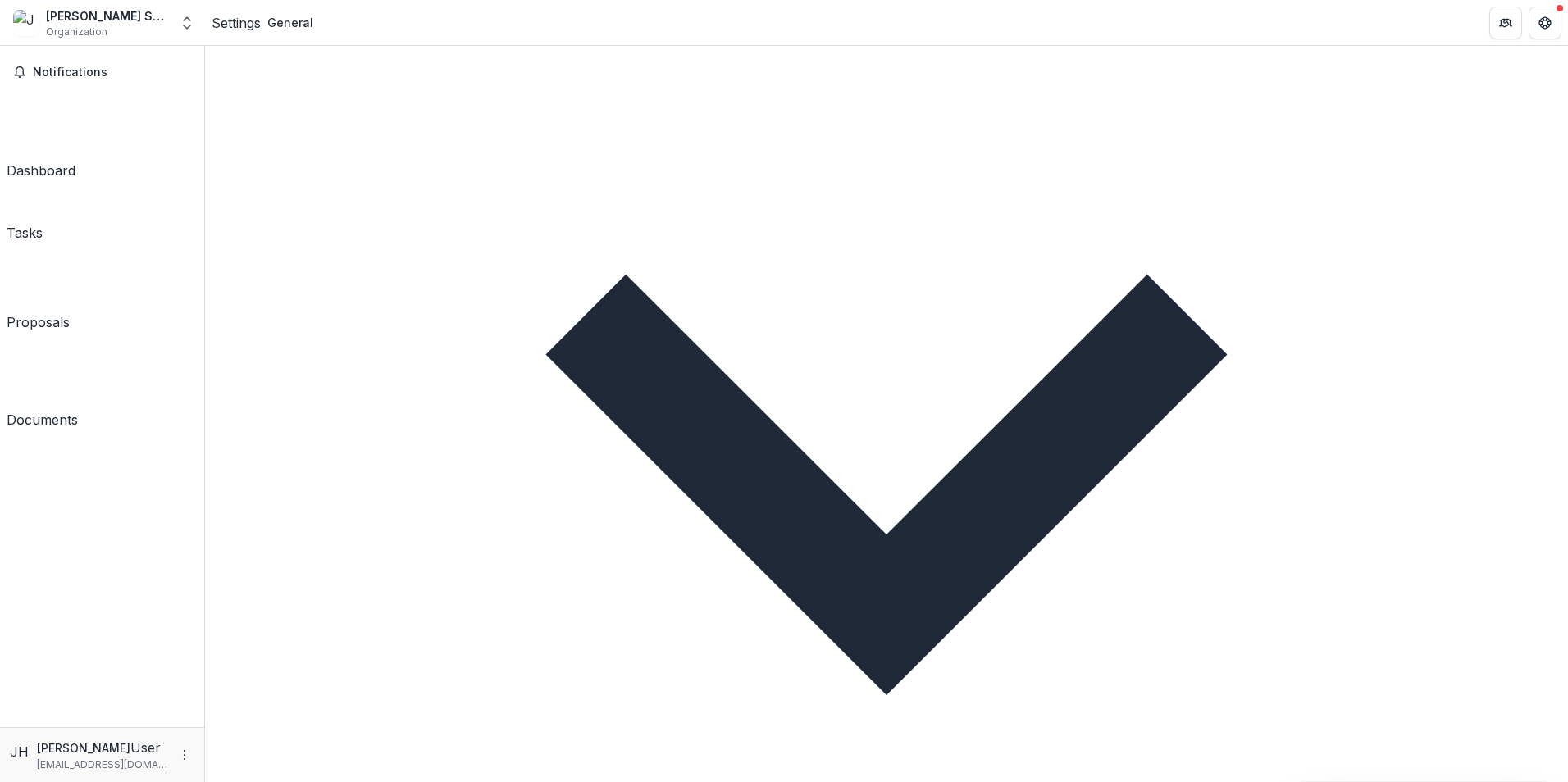
scroll to position [2103, 0]
